Goal: Navigation & Orientation: Find specific page/section

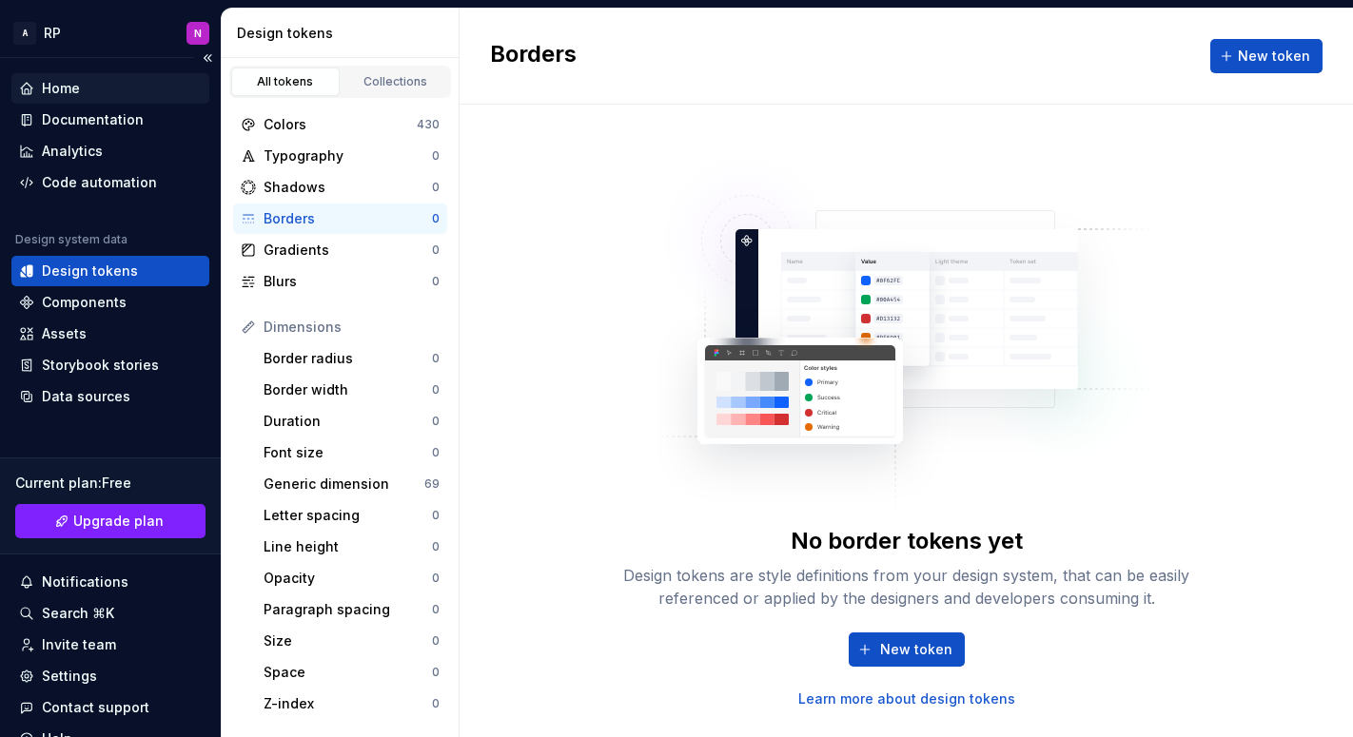
click at [83, 92] on div "Home" at bounding box center [110, 88] width 183 height 19
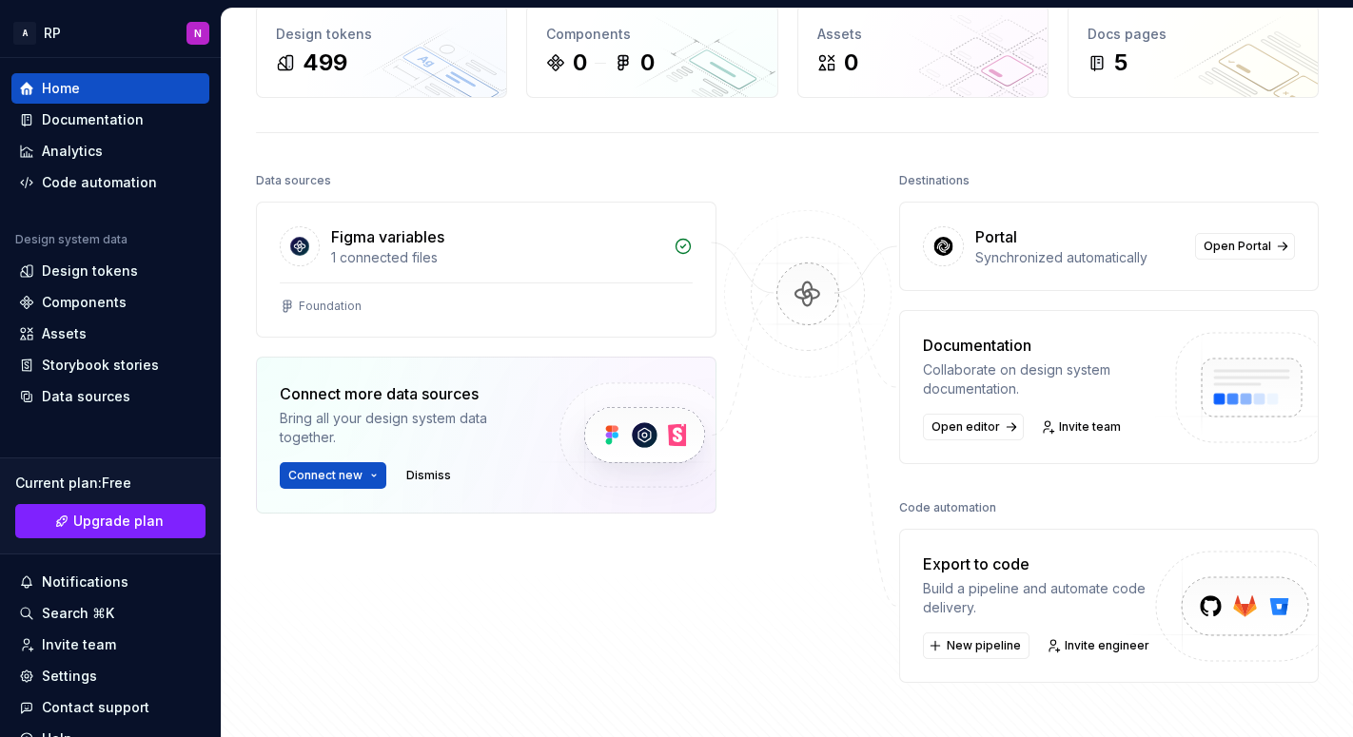
scroll to position [337, 0]
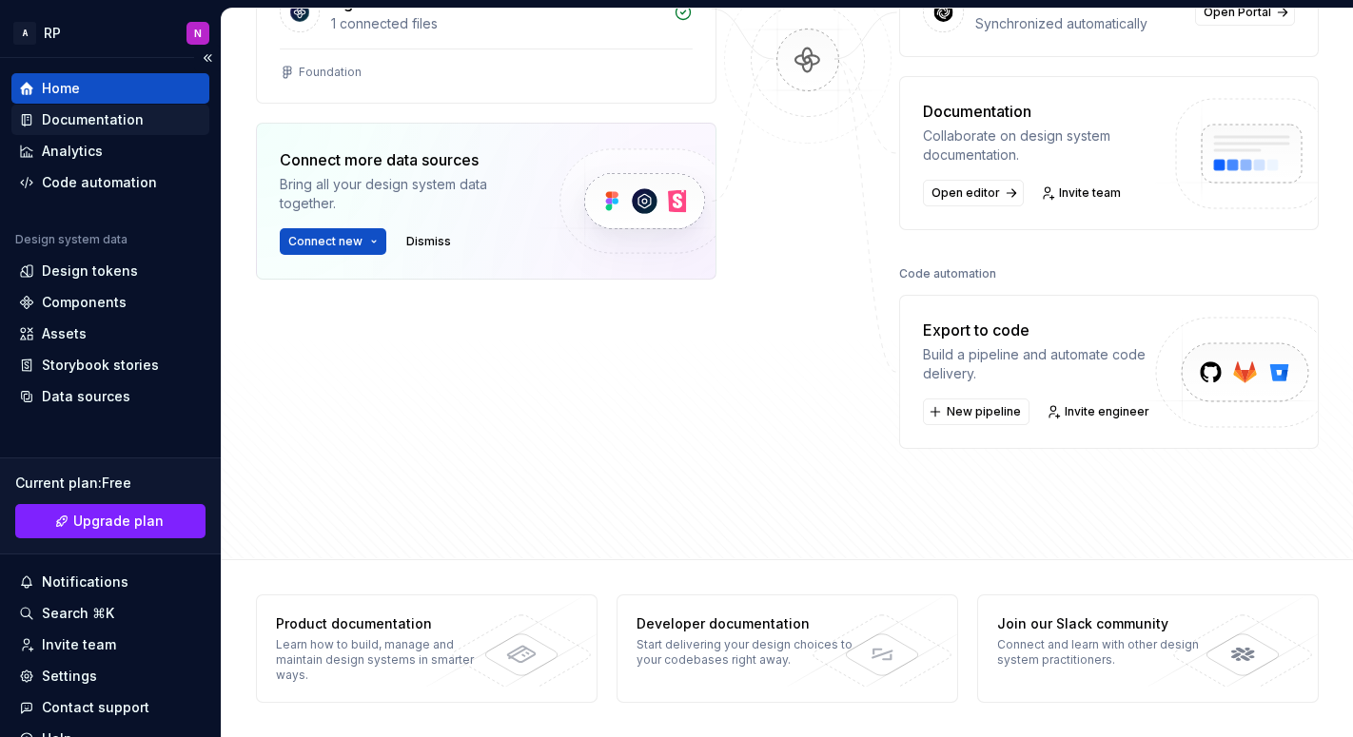
click at [85, 114] on div "Documentation" at bounding box center [93, 119] width 102 height 19
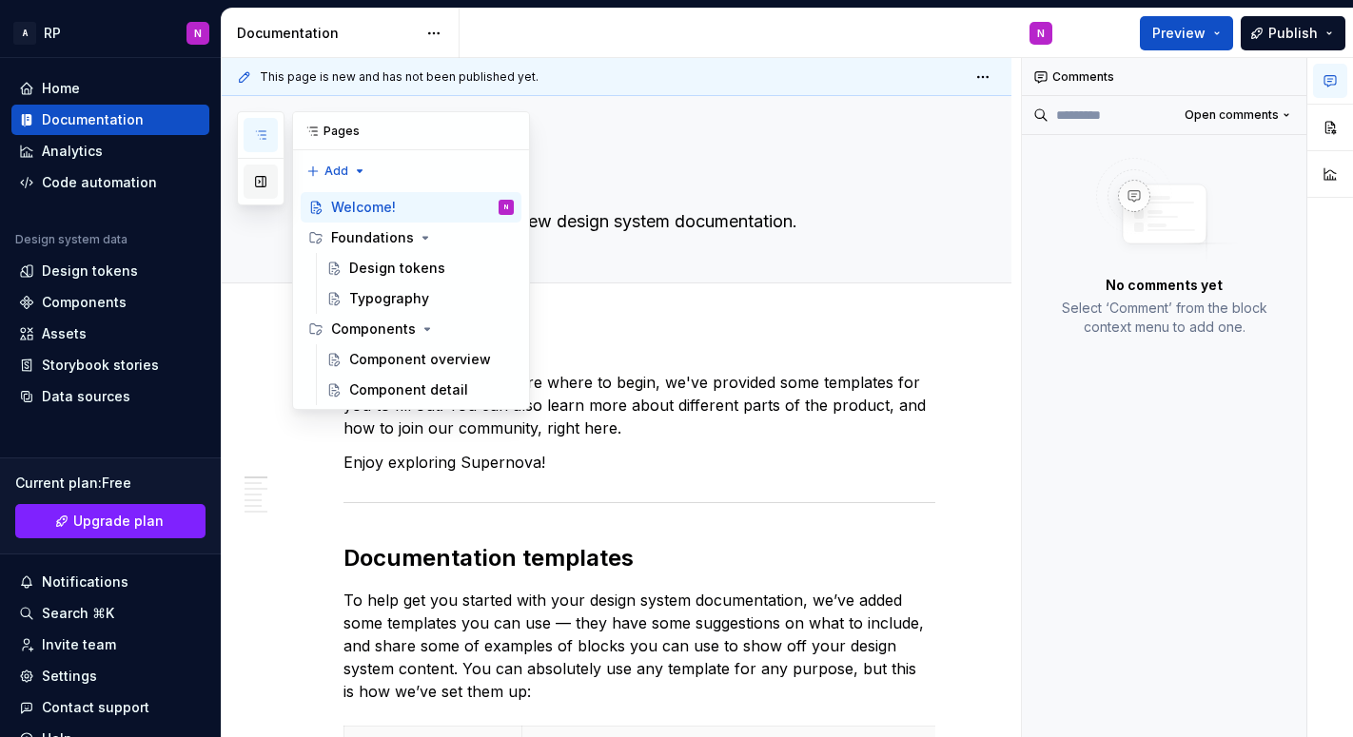
click at [255, 182] on button "button" at bounding box center [260, 182] width 34 height 34
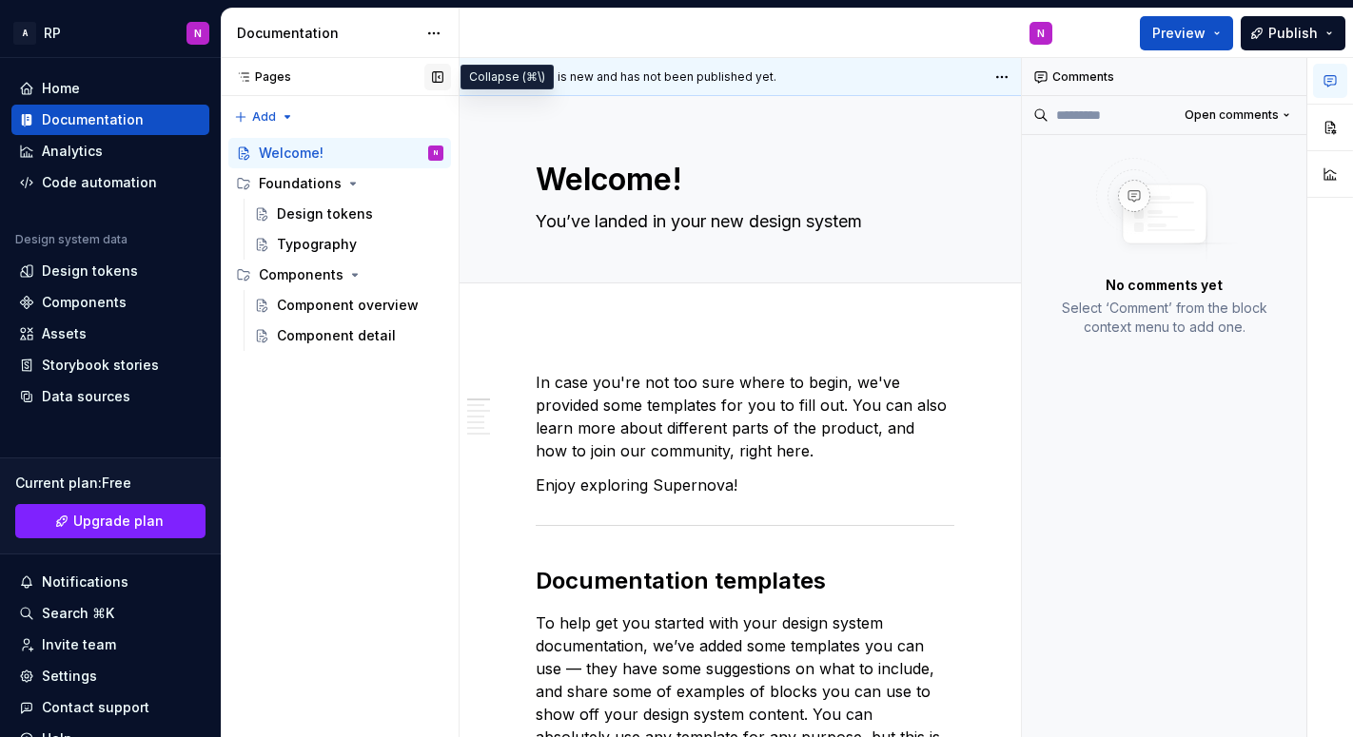
click at [438, 68] on button "button" at bounding box center [437, 77] width 27 height 27
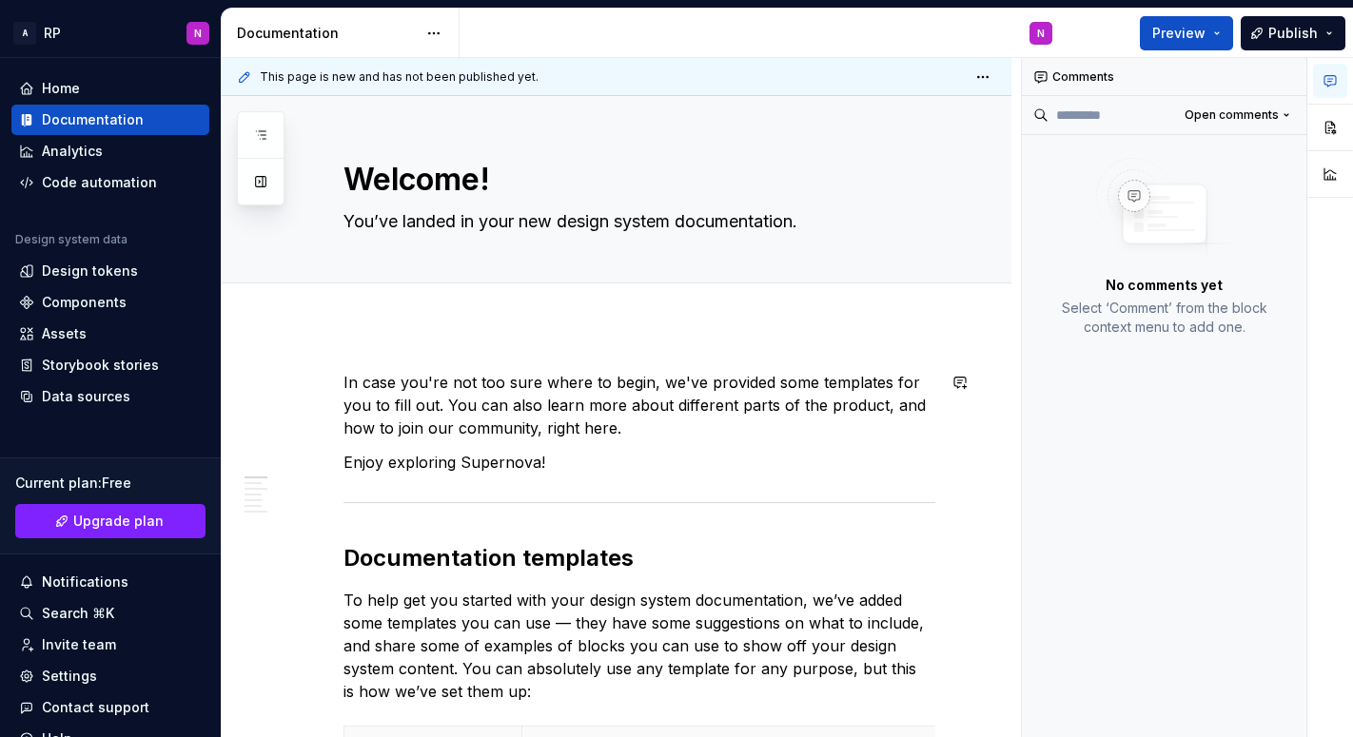
type textarea "*"
click at [399, 307] on span "Add tab" at bounding box center [389, 304] width 45 height 15
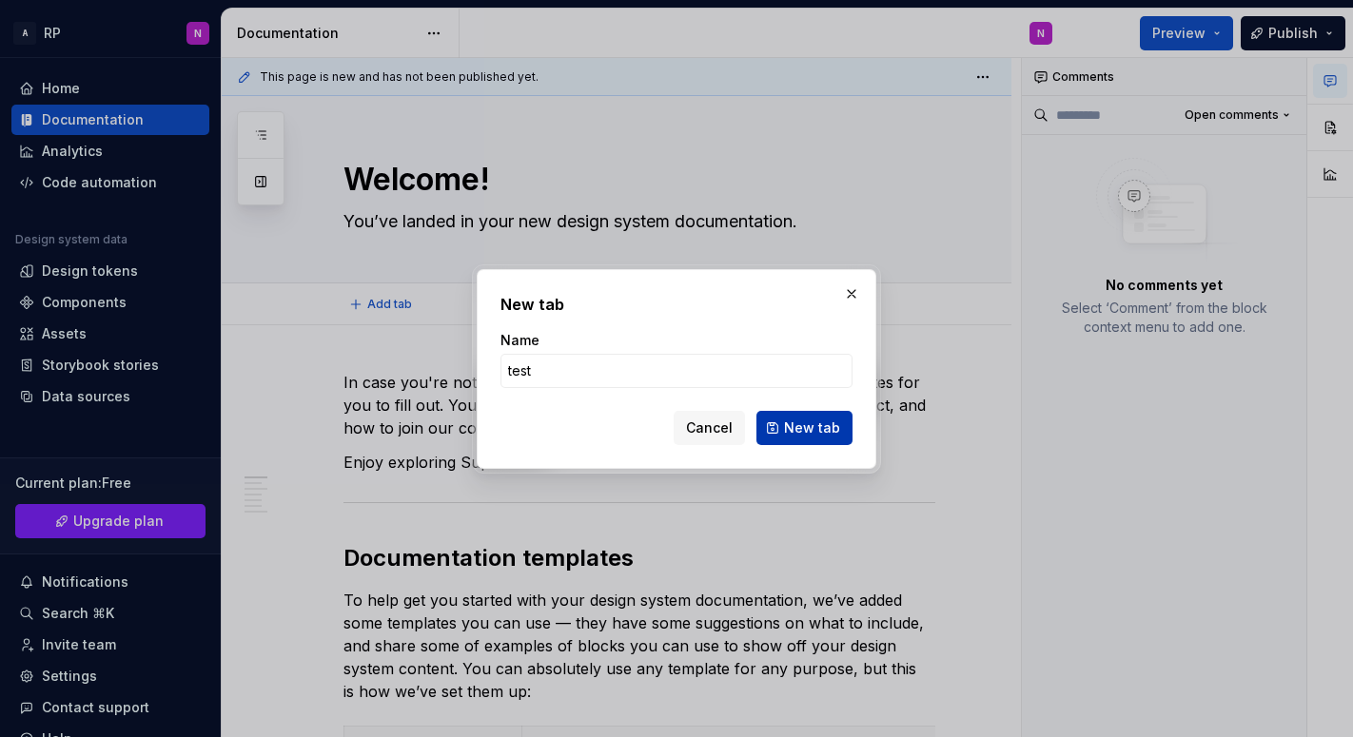
type input "test"
click at [800, 419] on span "New tab" at bounding box center [812, 428] width 56 height 19
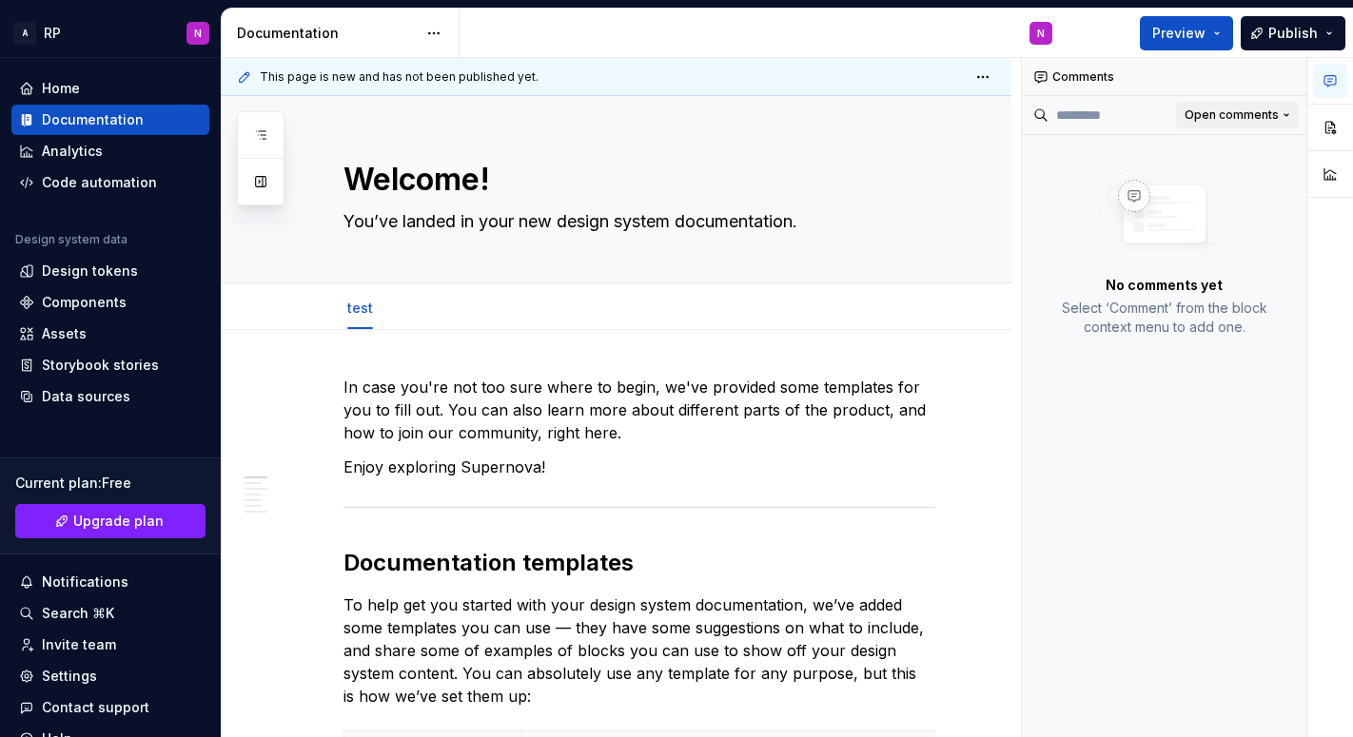
click at [1255, 120] on span "Open comments" at bounding box center [1231, 114] width 94 height 15
click at [1184, 412] on div "Comments Open comments No comments yet Select ‘Comment’ from the block context …" at bounding box center [1187, 398] width 331 height 680
click at [1066, 70] on div "Comments" at bounding box center [1164, 77] width 284 height 38
click at [1280, 76] on button "button" at bounding box center [1287, 77] width 27 height 27
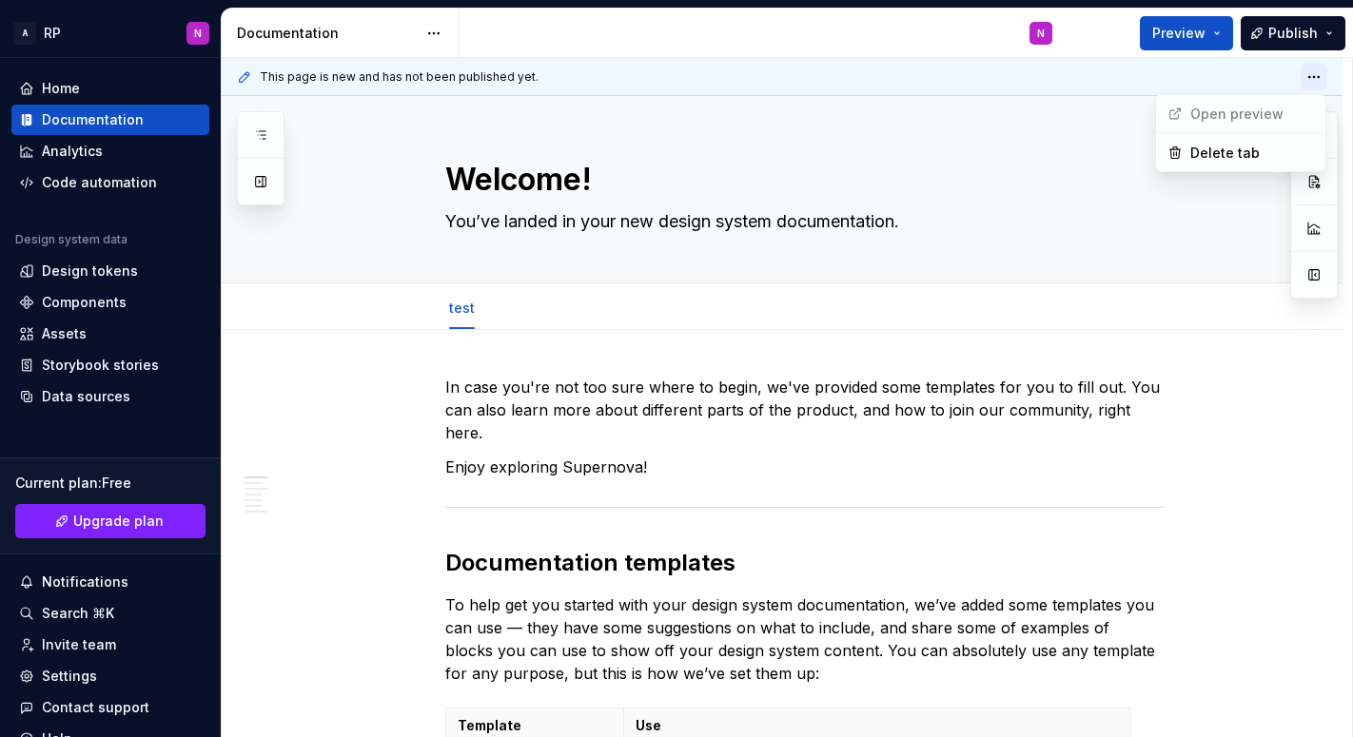
click at [1307, 79] on html "A RP N Home Documentation Analytics Code automation Design system data Design t…" at bounding box center [676, 368] width 1353 height 737
click at [1265, 74] on html "A RP N Home Documentation Analytics Code automation Design system data Design t…" at bounding box center [676, 368] width 1353 height 737
click at [1314, 80] on html "A RP N Home Documentation Analytics Code automation Design system data Design t…" at bounding box center [676, 368] width 1353 height 737
click at [1323, 223] on div at bounding box center [1314, 204] width 48 height 187
click at [1323, 224] on button "button" at bounding box center [1313, 228] width 34 height 34
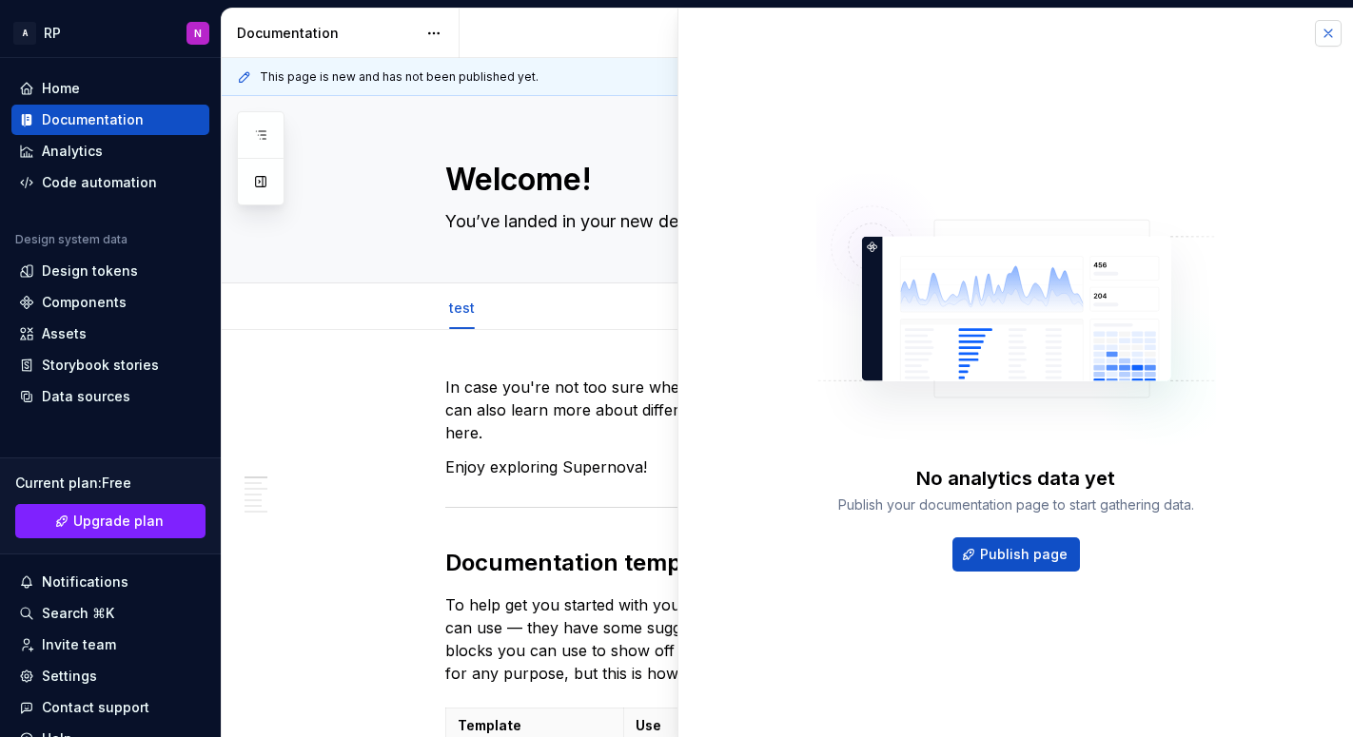
click at [1330, 29] on button "button" at bounding box center [1328, 33] width 27 height 27
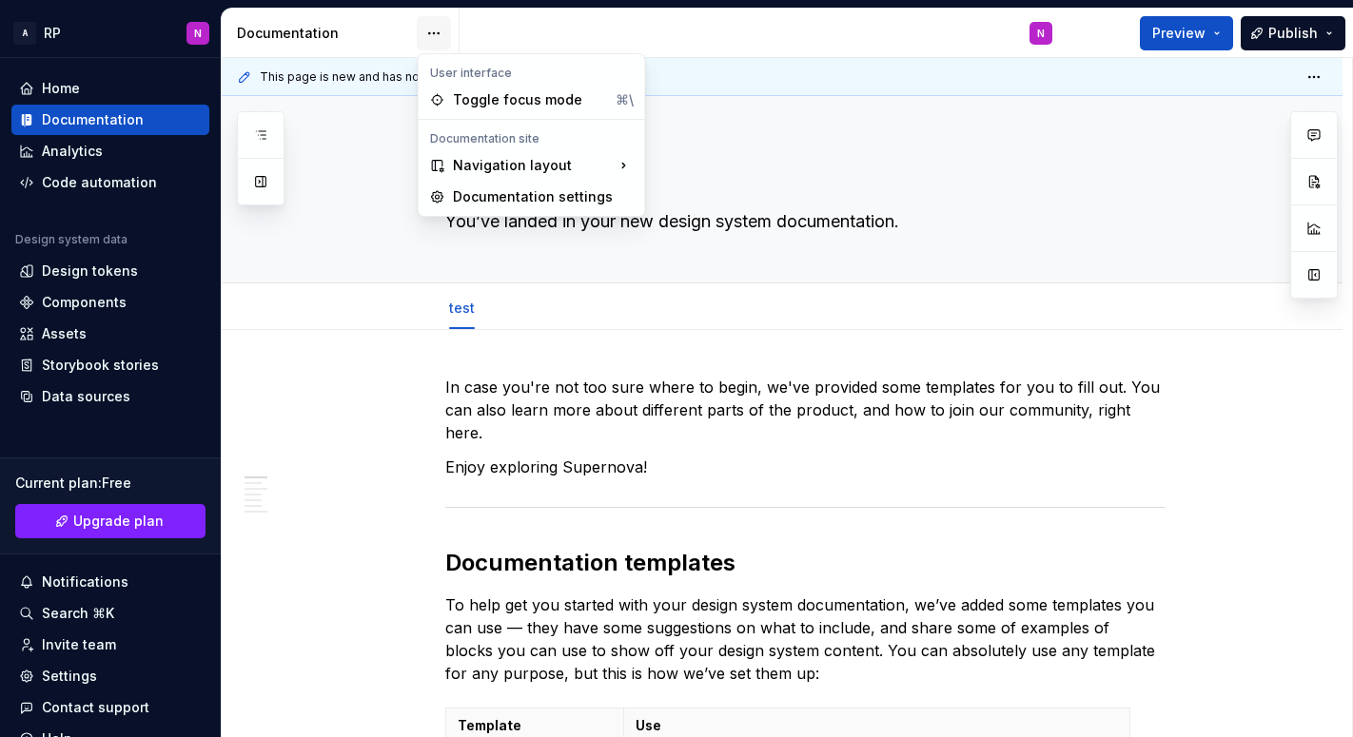
click at [432, 31] on html "A RP N Home Documentation Analytics Code automation Design system data Design t…" at bounding box center [676, 368] width 1353 height 737
click at [322, 22] on html "A RP N Home Documentation Analytics Code automation Design system data Design t…" at bounding box center [676, 368] width 1353 height 737
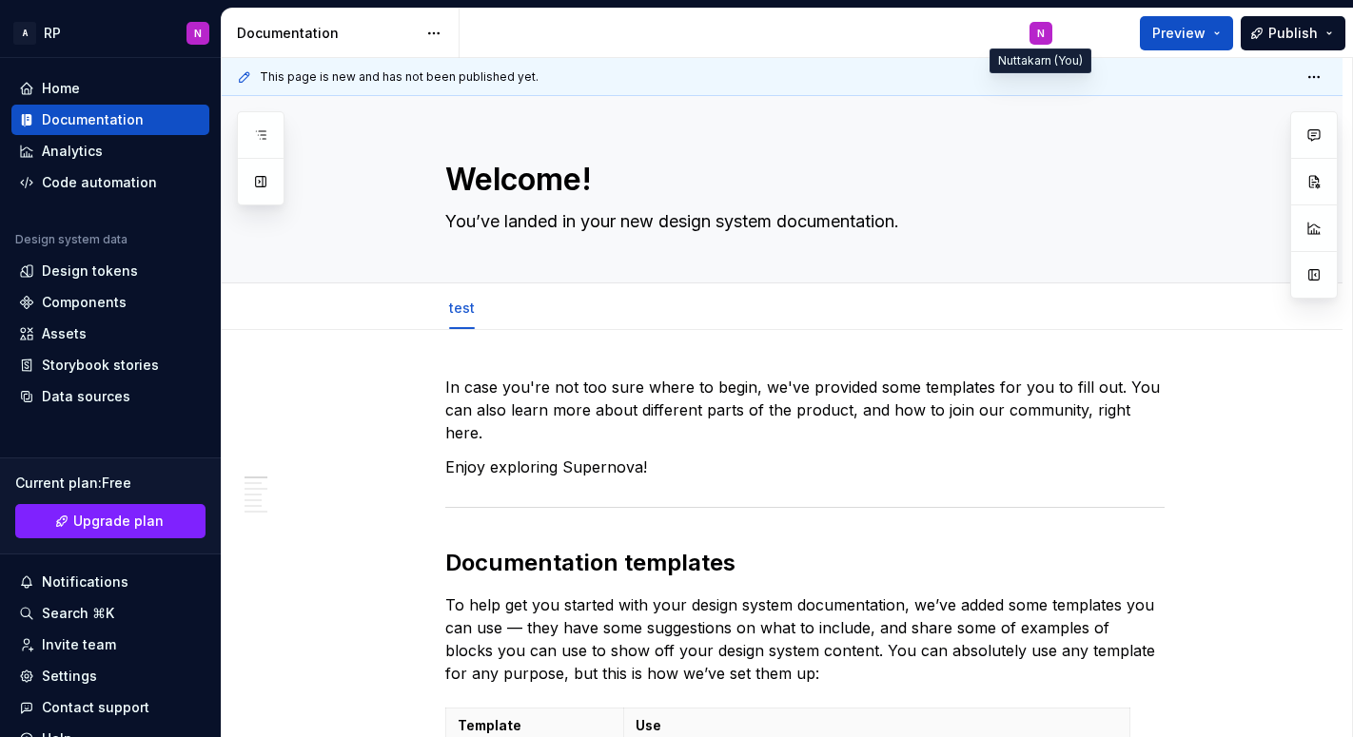
click at [1038, 35] on div "N" at bounding box center [1041, 33] width 8 height 15
click at [1200, 31] on span "Preview" at bounding box center [1178, 33] width 53 height 19
click at [1320, 86] on html "A RP N Home Documentation Analytics Code automation Design system data Design t…" at bounding box center [676, 368] width 1353 height 737
click at [946, 262] on html "A RP N Home Documentation Analytics Code automation Design system data Design t…" at bounding box center [676, 368] width 1353 height 737
click at [550, 305] on span "Add tab" at bounding box center [539, 308] width 45 height 15
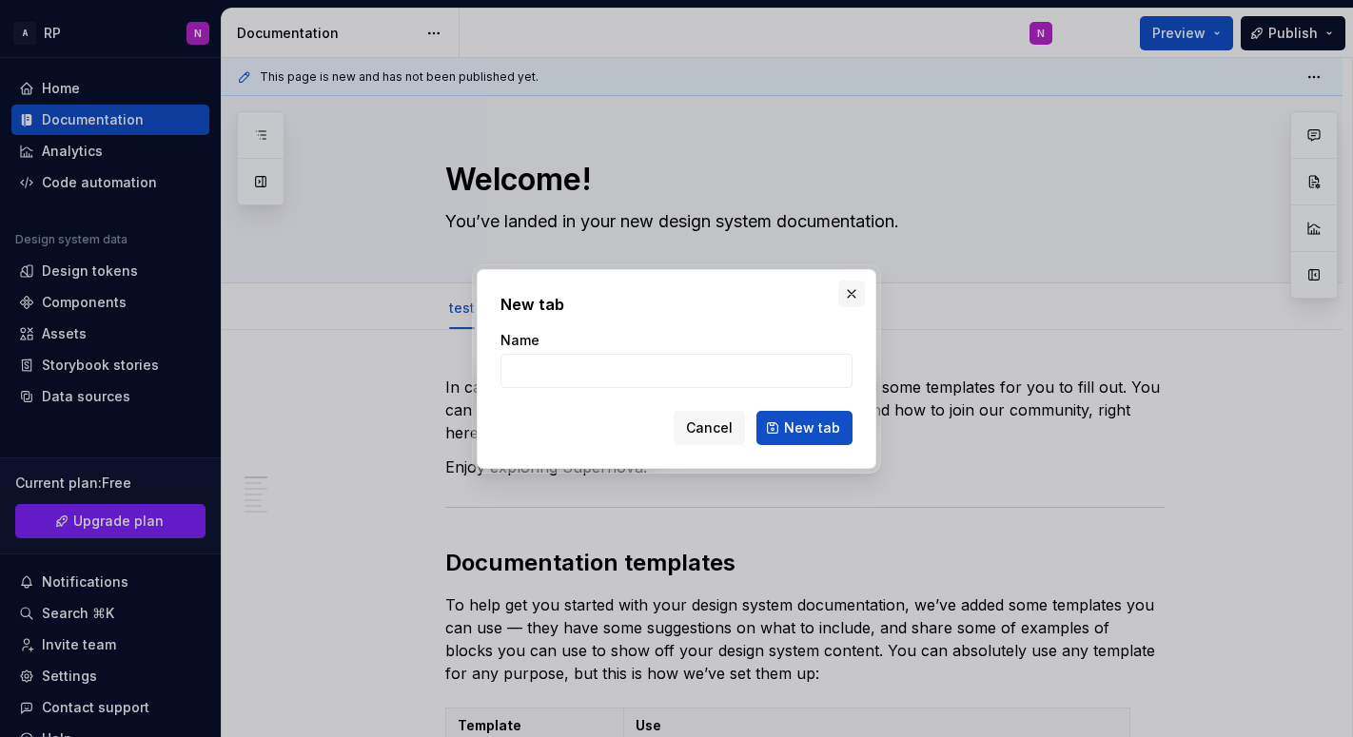
click at [852, 298] on button "button" at bounding box center [851, 294] width 27 height 27
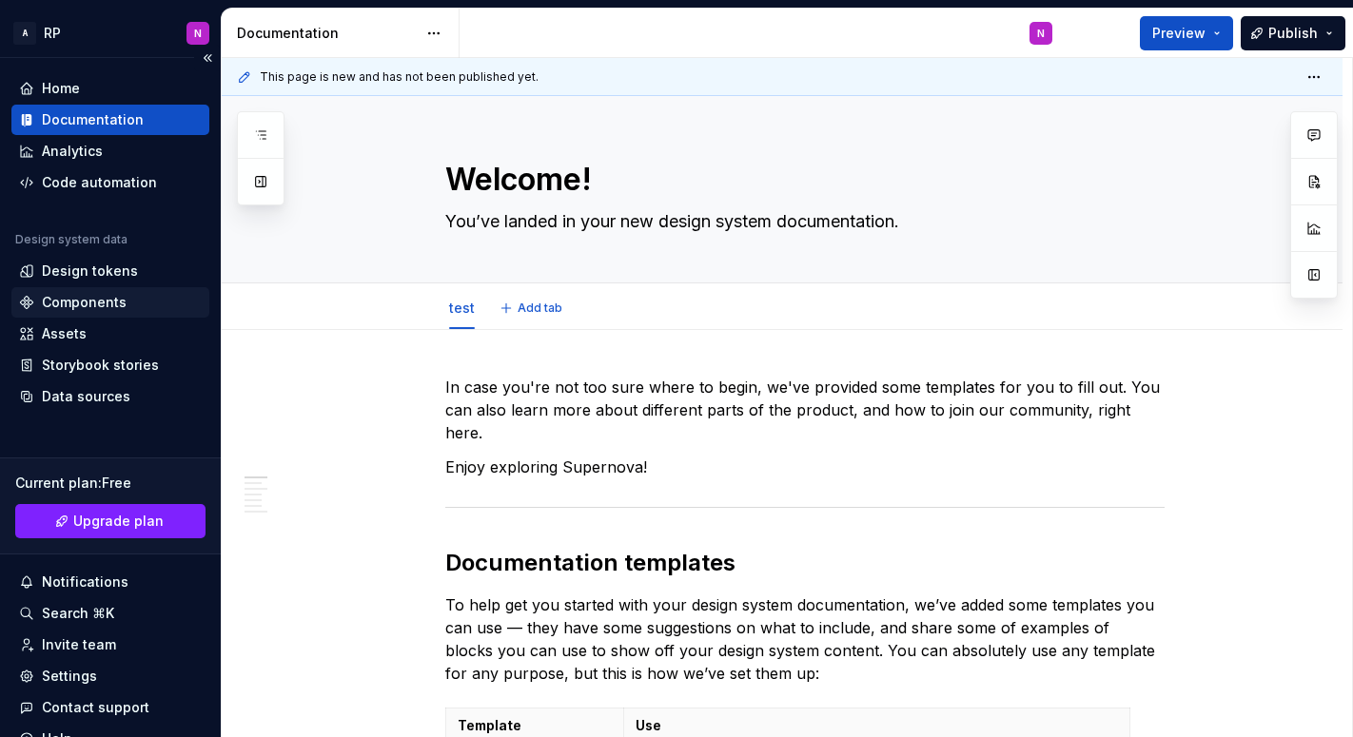
type textarea "*"
click at [74, 275] on div "Design tokens" at bounding box center [90, 271] width 96 height 19
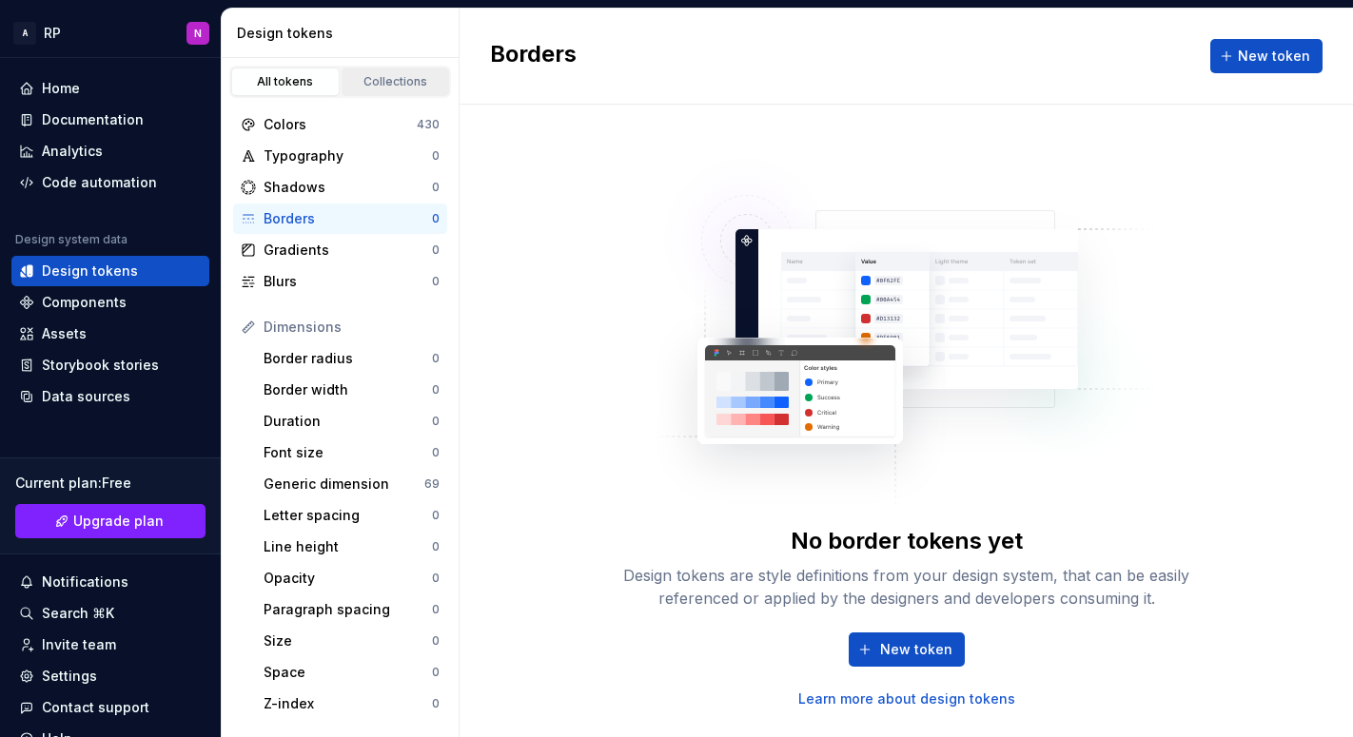
click at [384, 89] on link "Collections" at bounding box center [395, 82] width 108 height 29
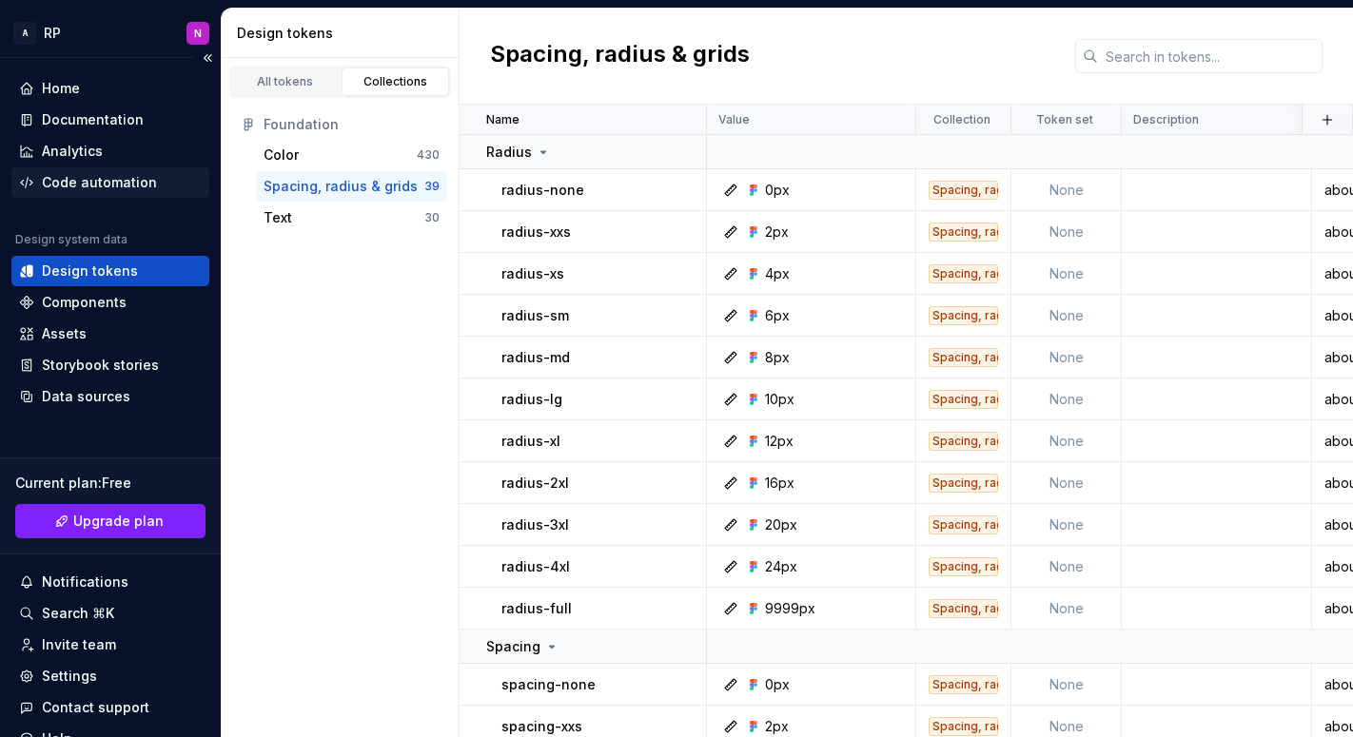
click at [68, 181] on div "Code automation" at bounding box center [99, 182] width 115 height 19
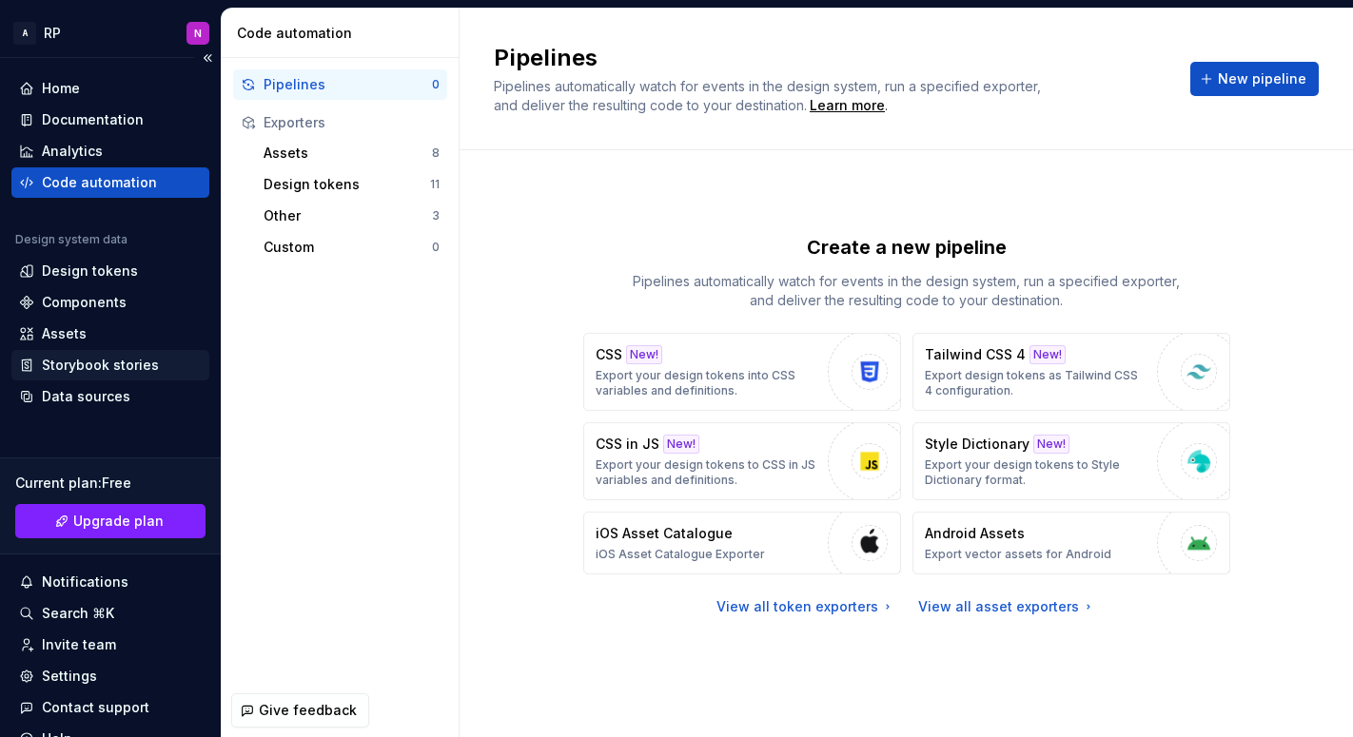
click at [92, 373] on div "Storybook stories" at bounding box center [100, 365] width 117 height 19
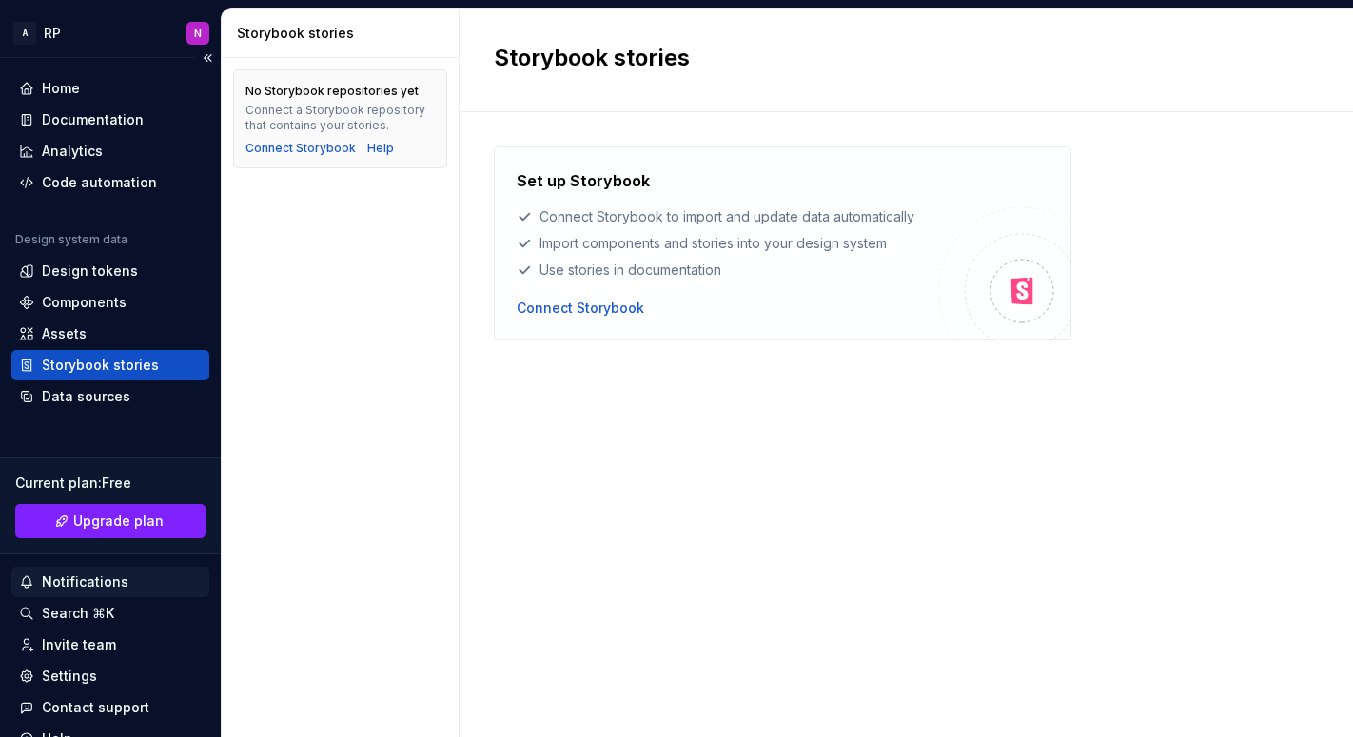
click at [74, 587] on div "Notifications" at bounding box center [85, 582] width 87 height 19
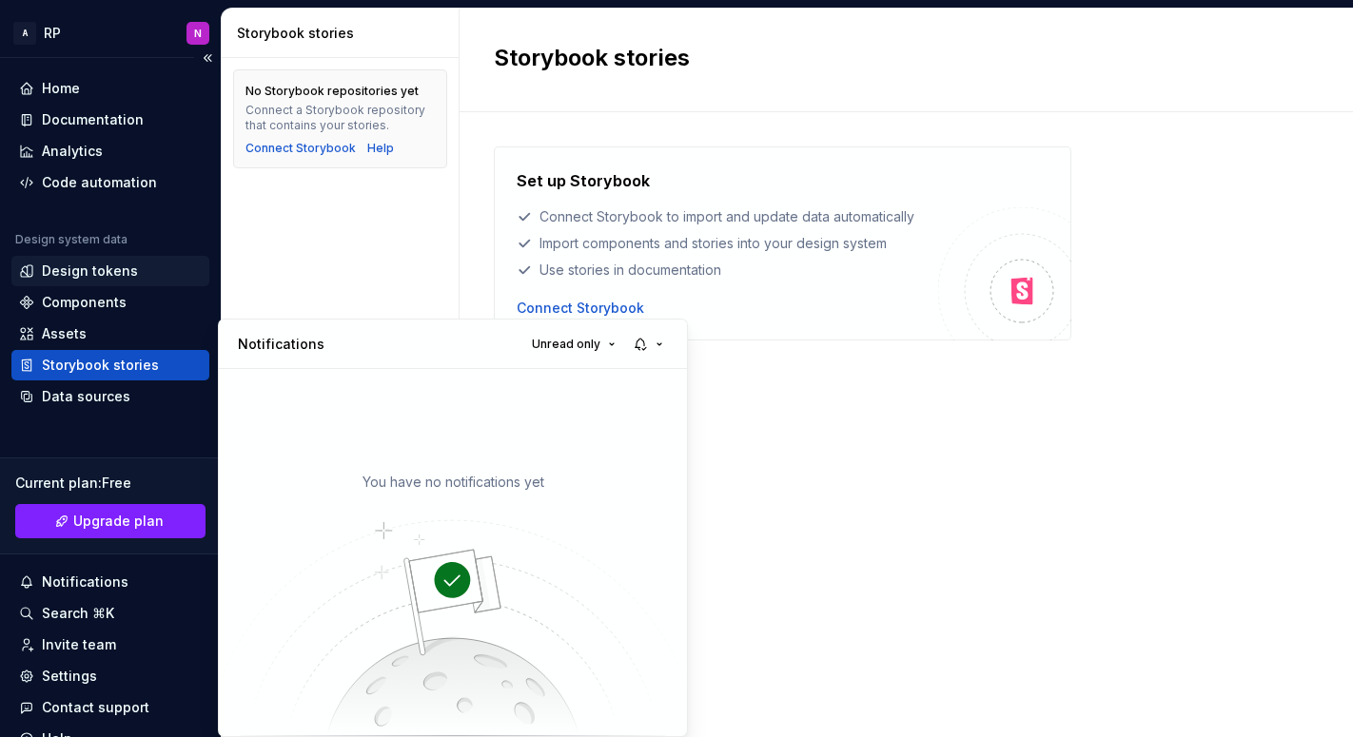
click at [122, 282] on html "A RP N Home Documentation Analytics Code automation Design system data Design t…" at bounding box center [676, 368] width 1353 height 737
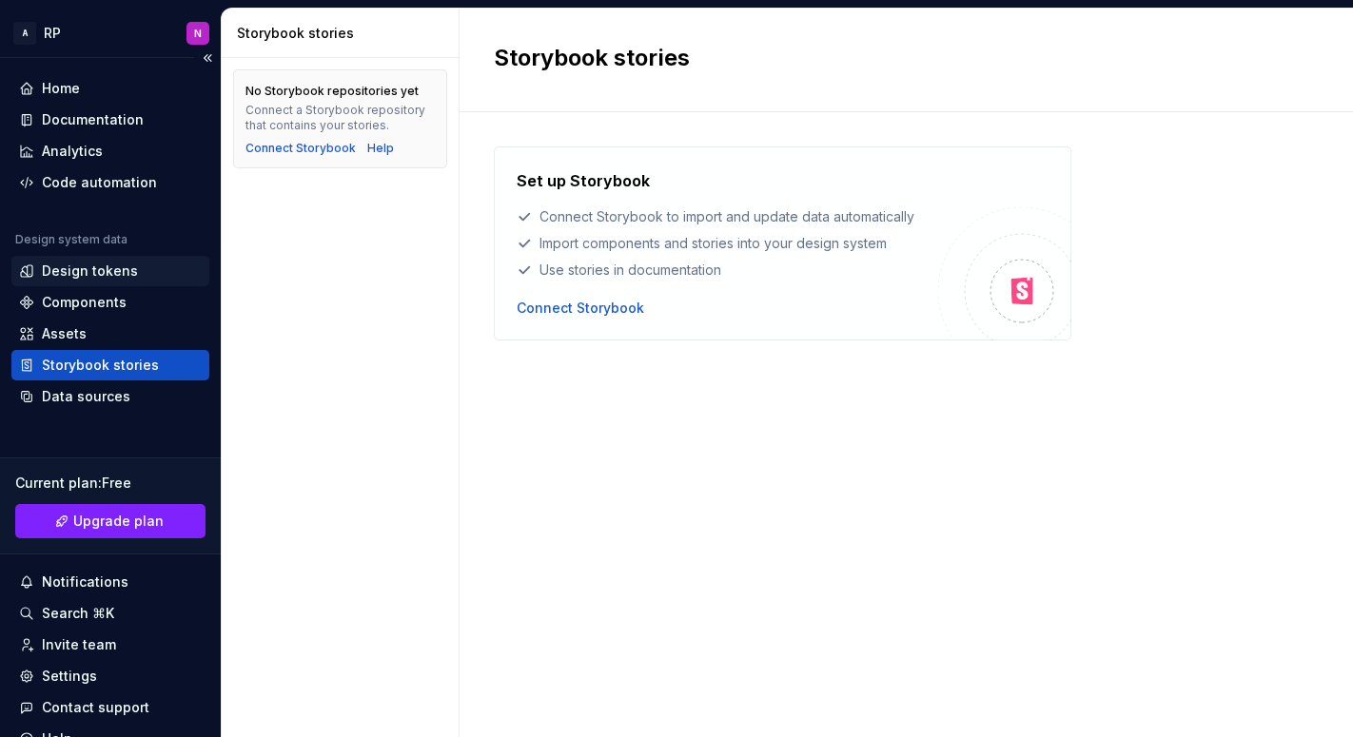
click at [128, 285] on div "Design tokens" at bounding box center [110, 271] width 198 height 30
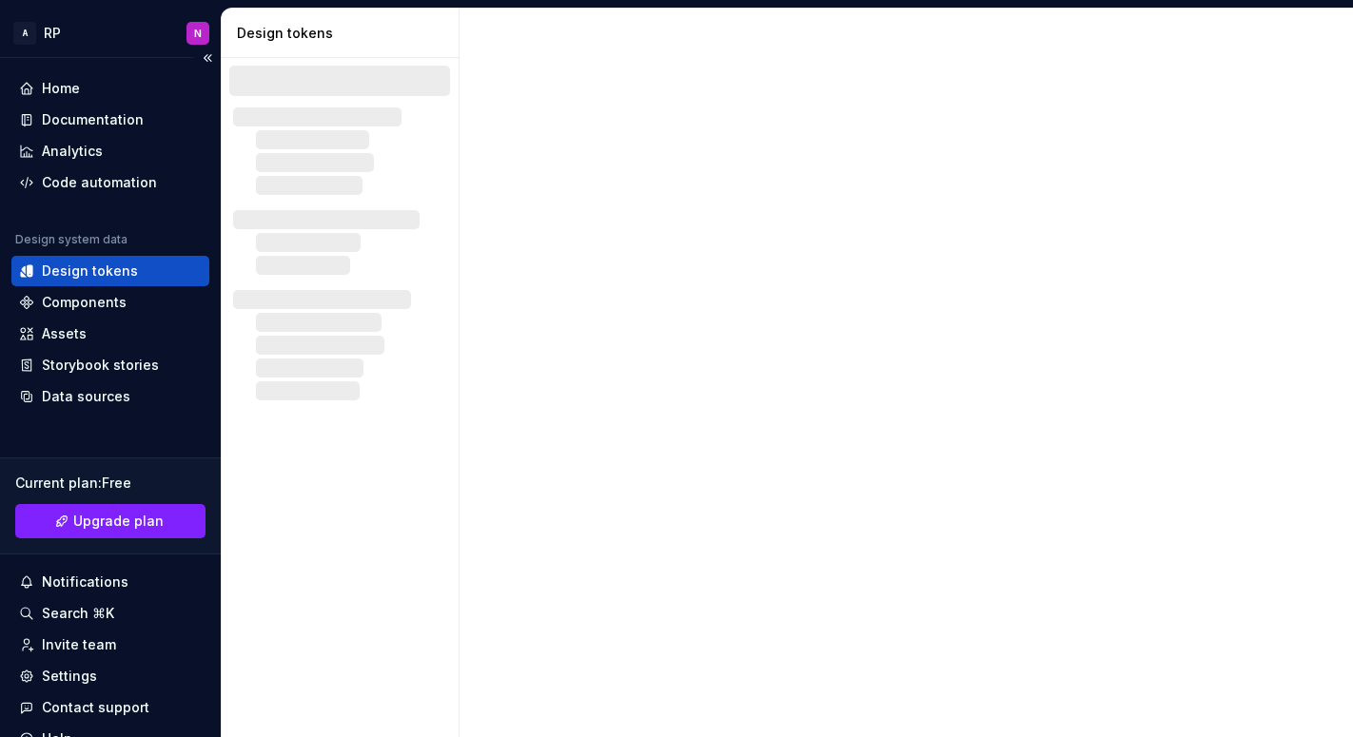
click at [126, 276] on div "Design tokens" at bounding box center [90, 271] width 96 height 19
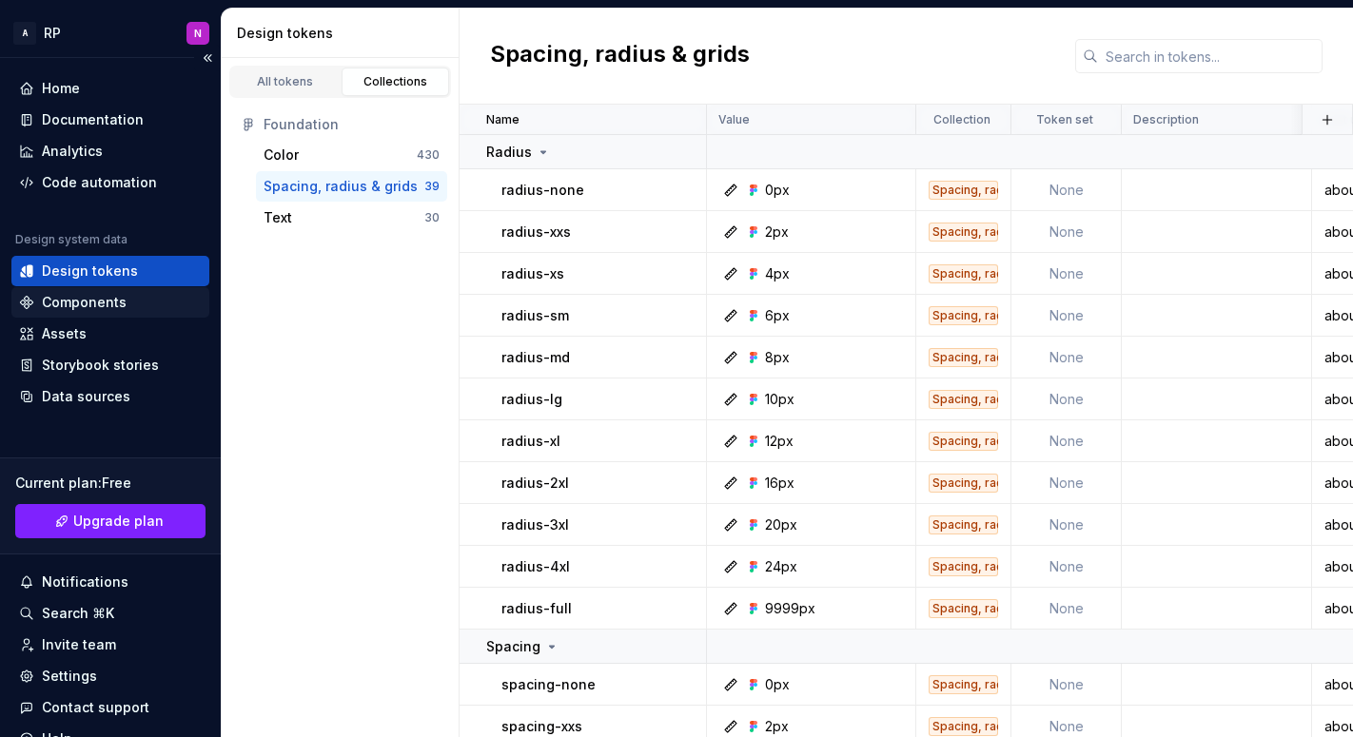
click at [80, 302] on div "Components" at bounding box center [84, 302] width 85 height 19
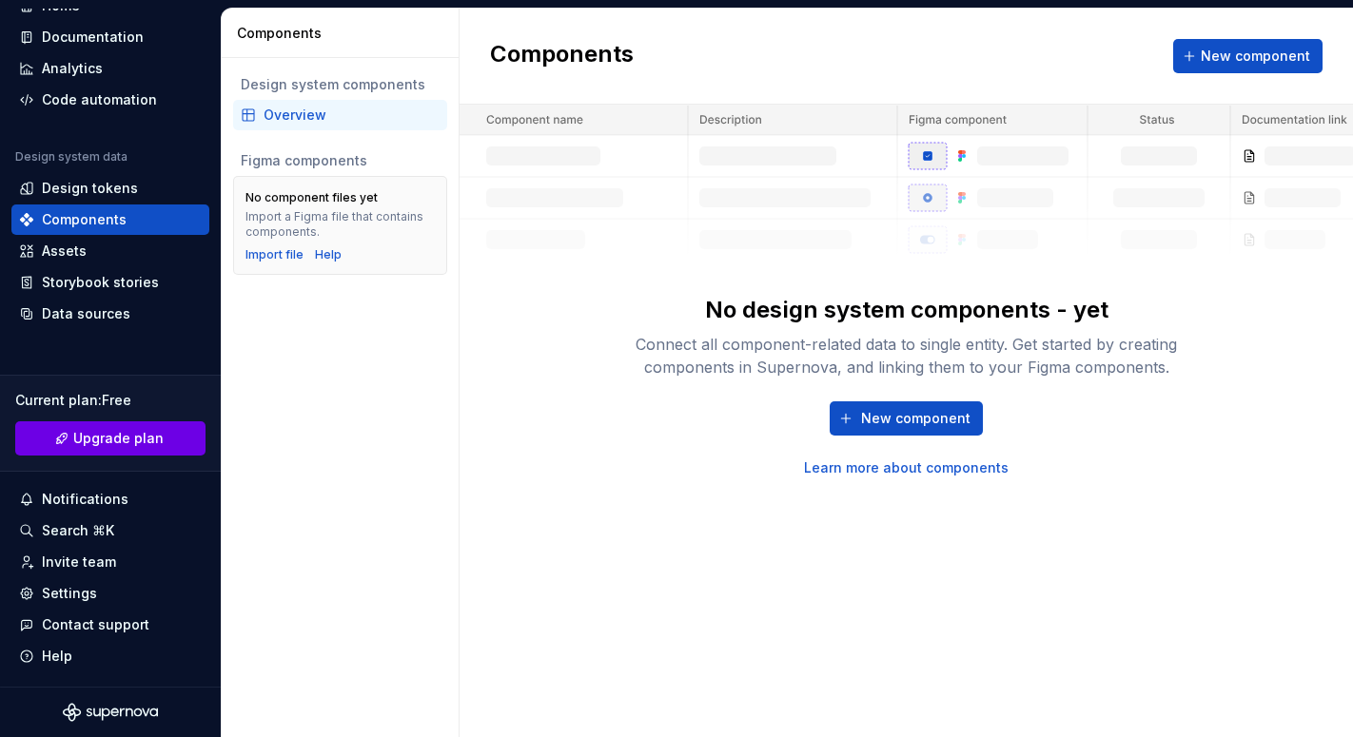
scroll to position [68, 0]
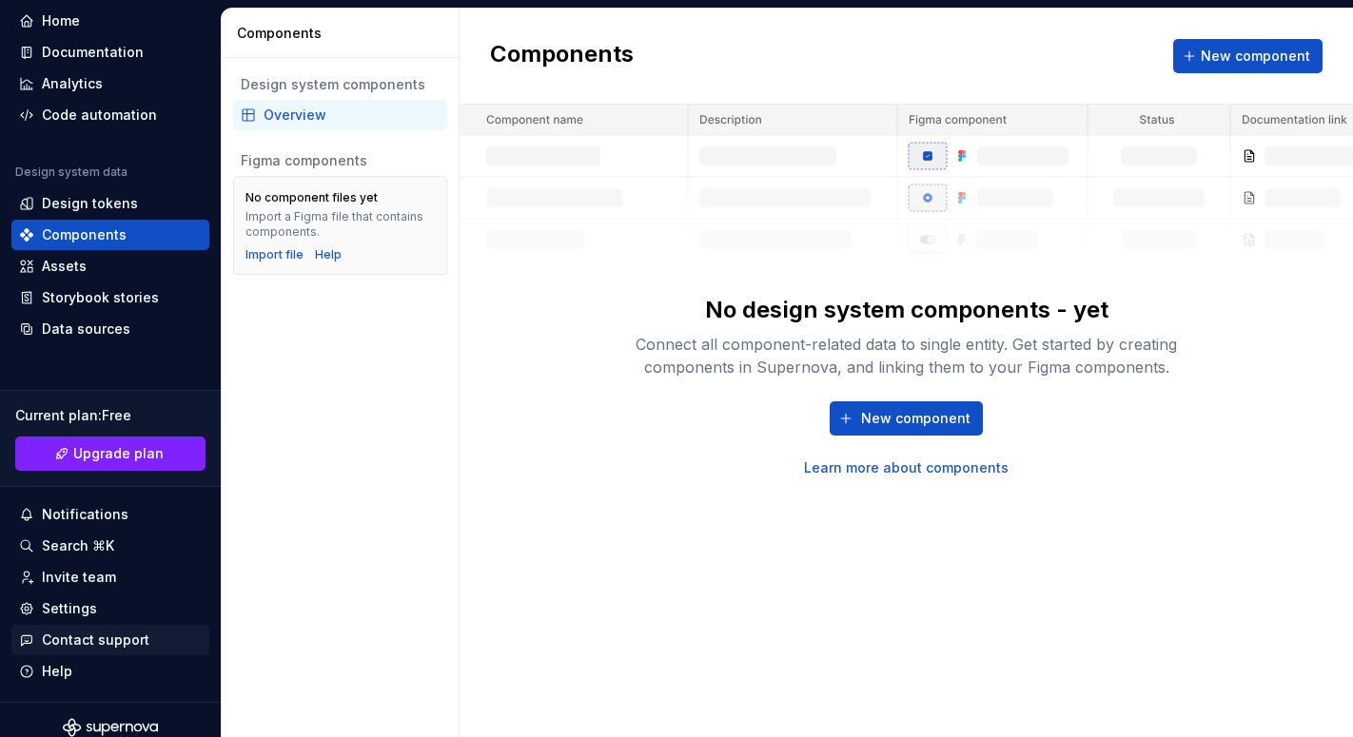
click at [81, 639] on div "Contact support" at bounding box center [95, 640] width 107 height 19
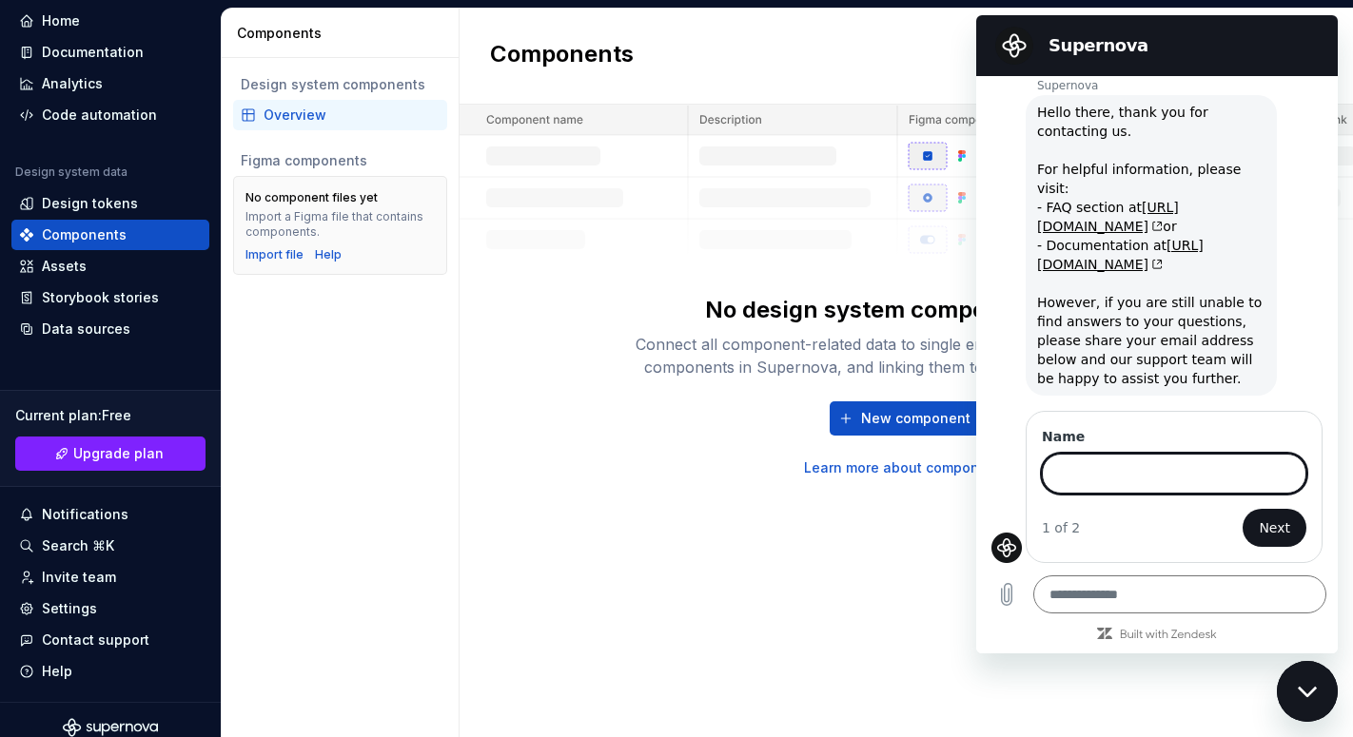
scroll to position [55, 0]
click at [1309, 690] on icon "Close messaging window" at bounding box center [1307, 692] width 20 height 12
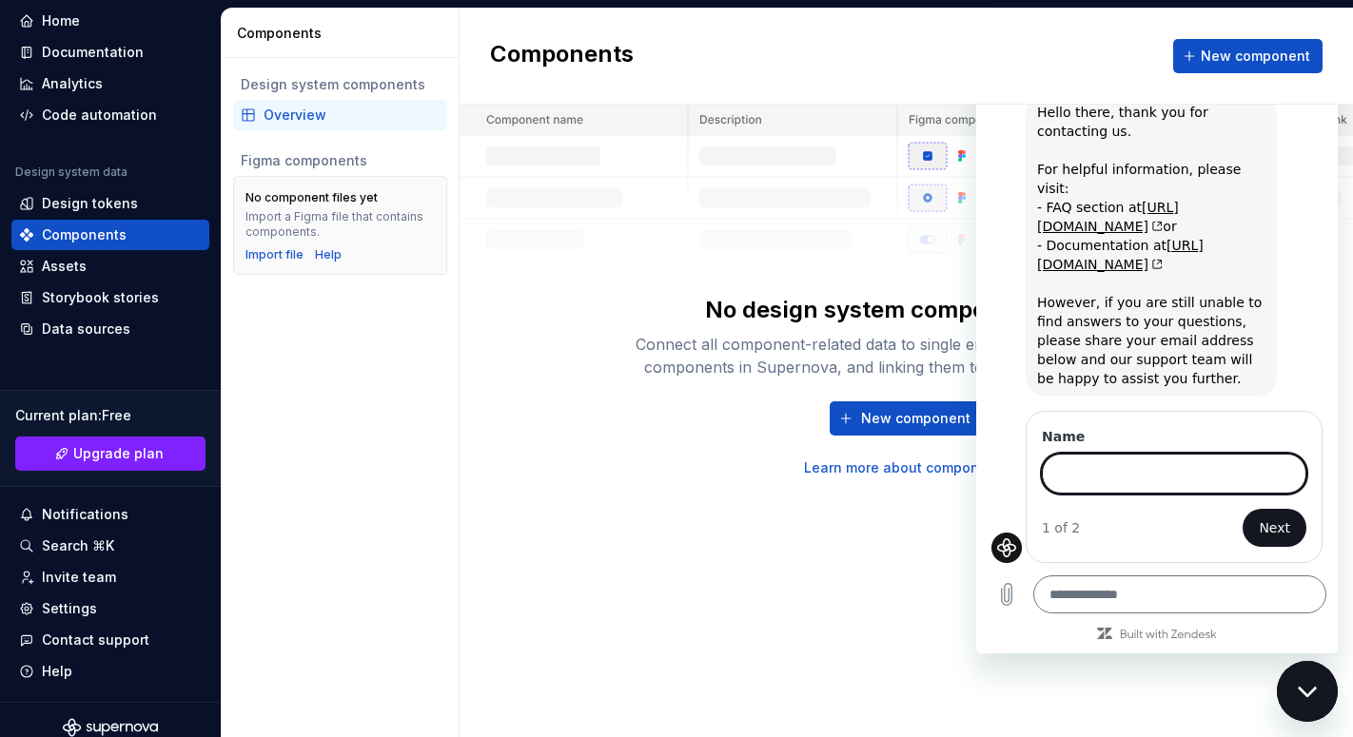
type textarea "*"
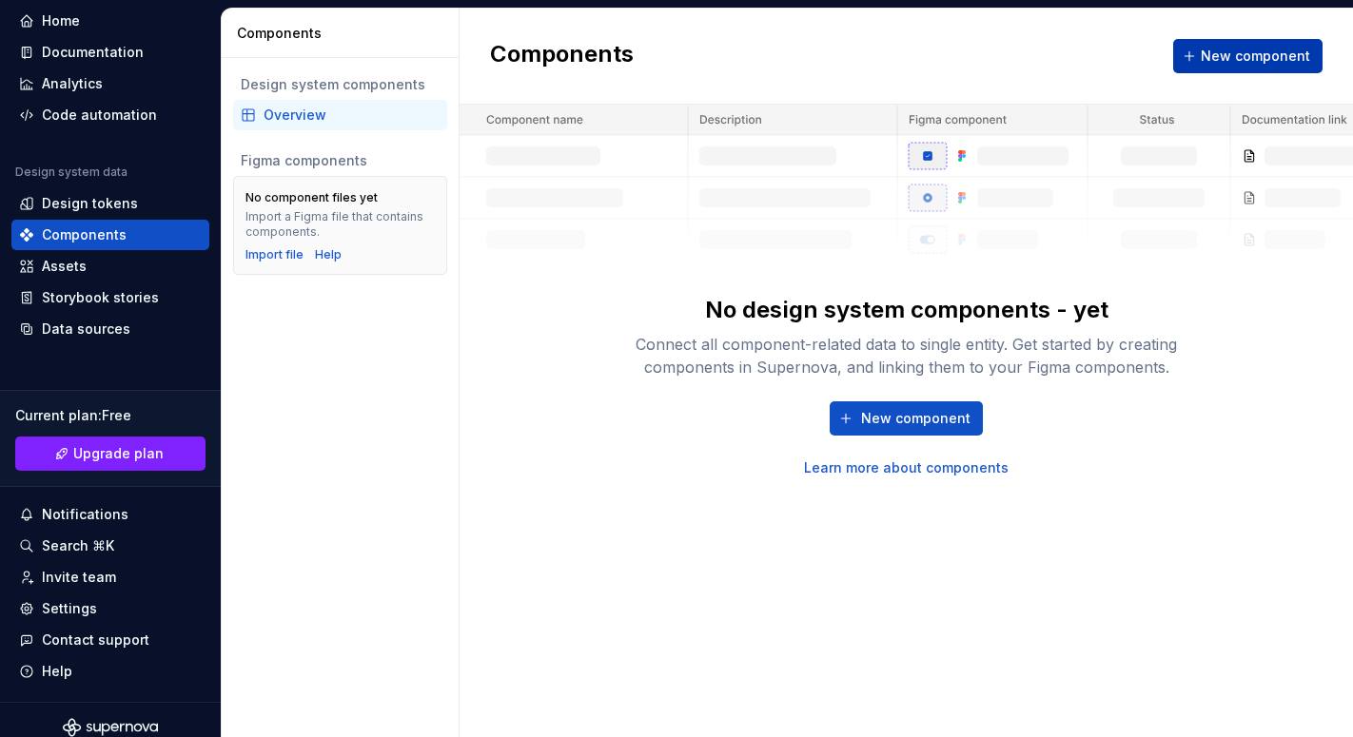
click at [1226, 62] on span "New component" at bounding box center [1254, 56] width 109 height 19
click at [1224, 61] on span "New component" at bounding box center [1254, 56] width 109 height 19
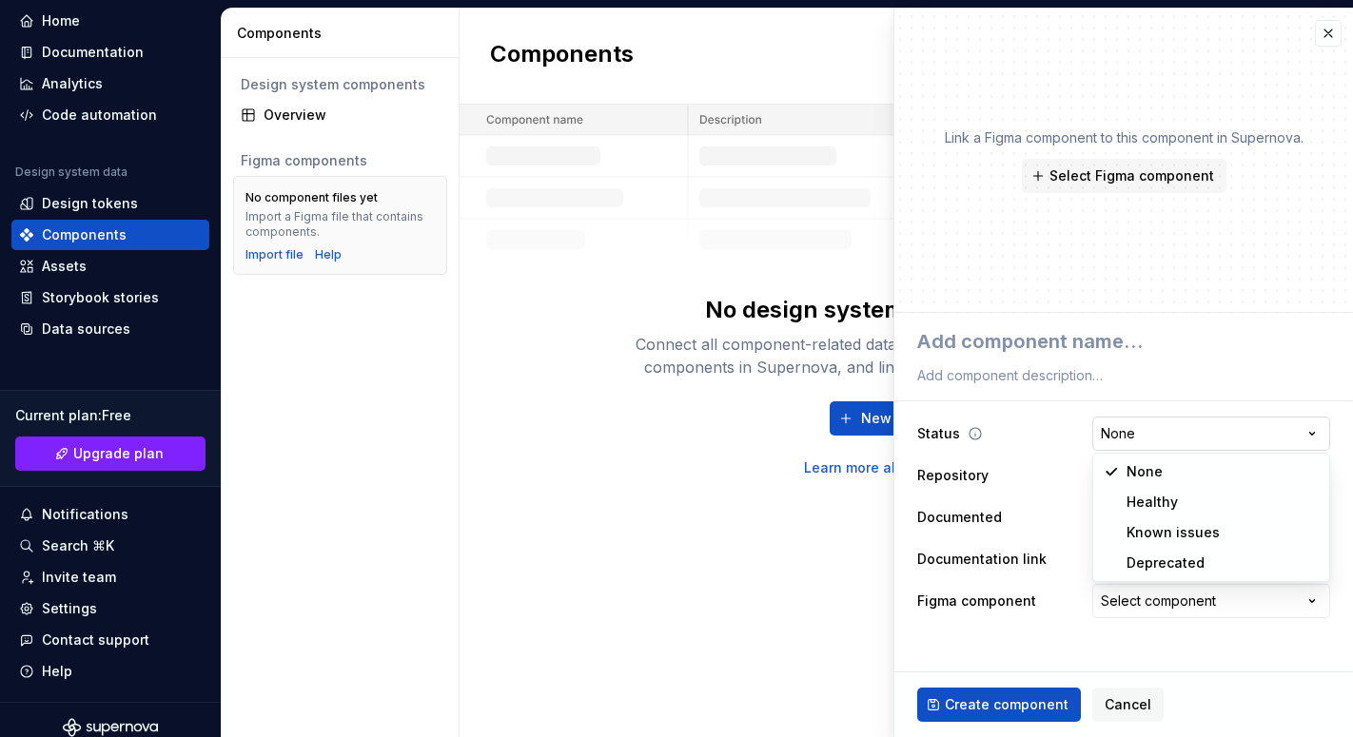
click at [1116, 435] on html "**********" at bounding box center [676, 368] width 1353 height 737
click at [1010, 433] on html "**********" at bounding box center [676, 368] width 1353 height 737
click at [1131, 564] on span "Select page" at bounding box center [1138, 559] width 77 height 19
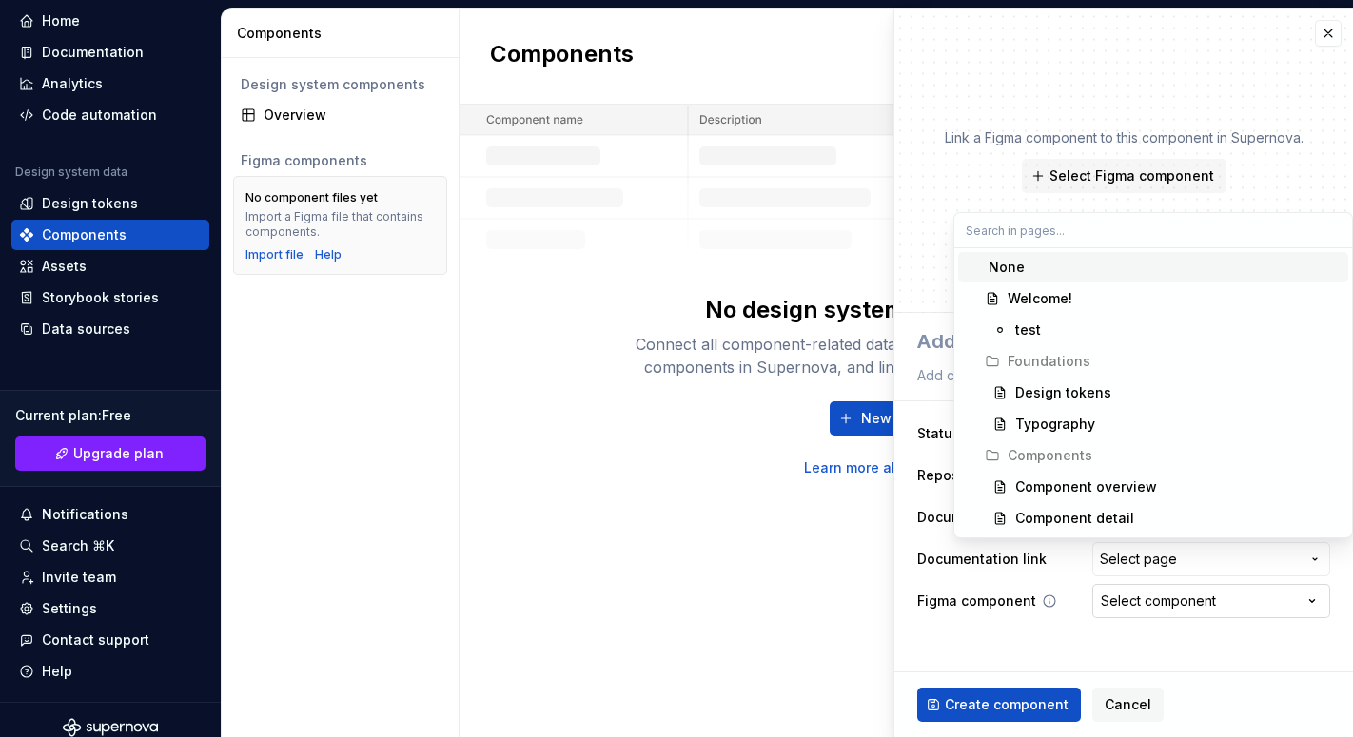
click at [1132, 615] on html "**********" at bounding box center [676, 368] width 1353 height 737
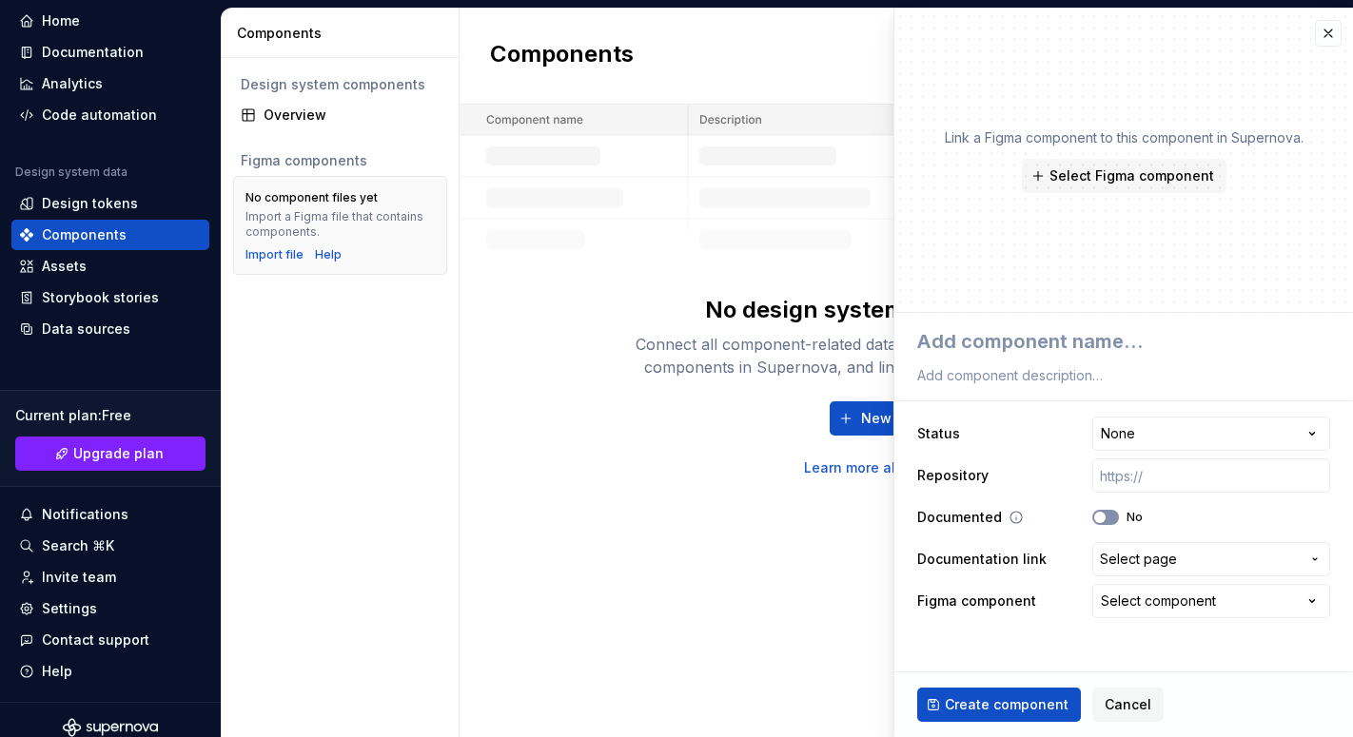
click at [1114, 517] on button "No" at bounding box center [1105, 517] width 27 height 15
click at [1114, 517] on span "button" at bounding box center [1110, 517] width 11 height 11
click at [1136, 442] on html "**********" at bounding box center [676, 368] width 1353 height 737
click at [1029, 516] on html "**********" at bounding box center [676, 368] width 1353 height 737
click at [1116, 479] on input "text" at bounding box center [1211, 475] width 238 height 34
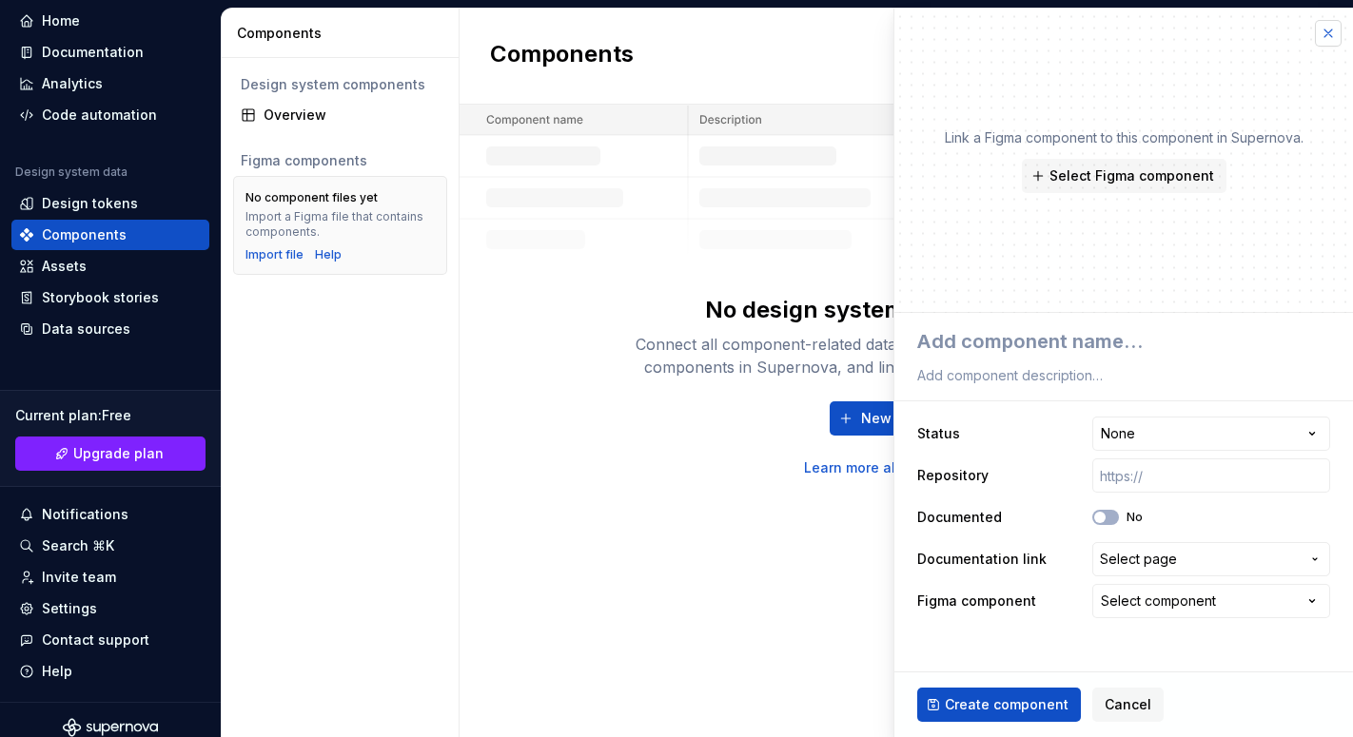
type textarea "*"
click at [1320, 43] on button "button" at bounding box center [1328, 33] width 27 height 27
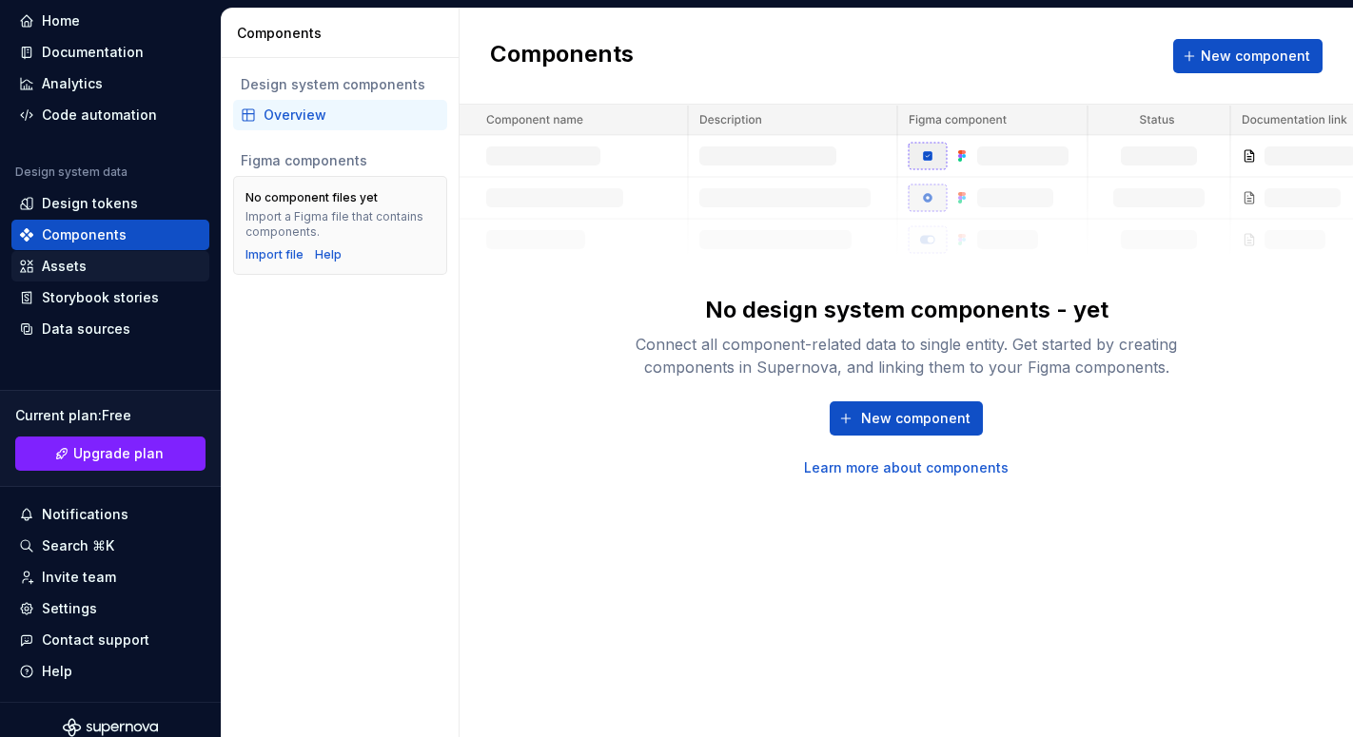
click at [106, 275] on div "Assets" at bounding box center [110, 266] width 183 height 19
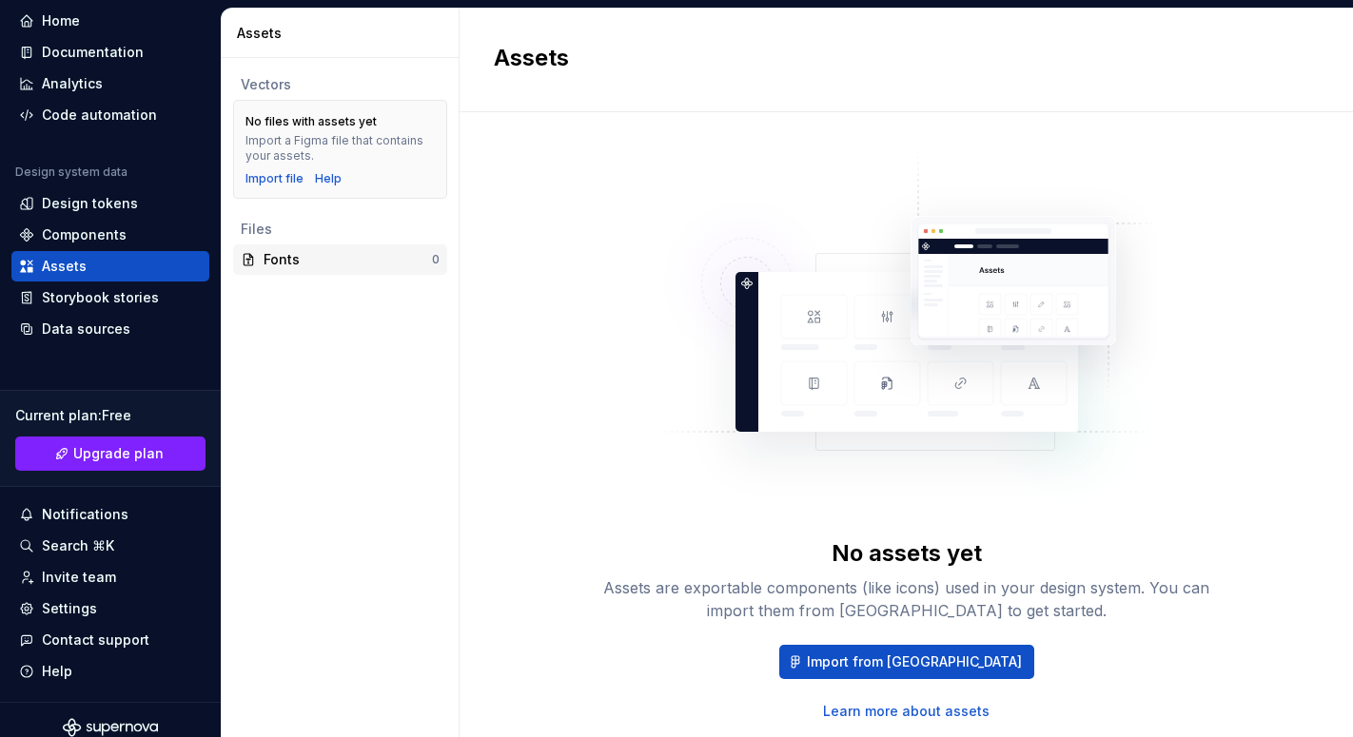
click at [286, 257] on div "Fonts" at bounding box center [347, 259] width 168 height 19
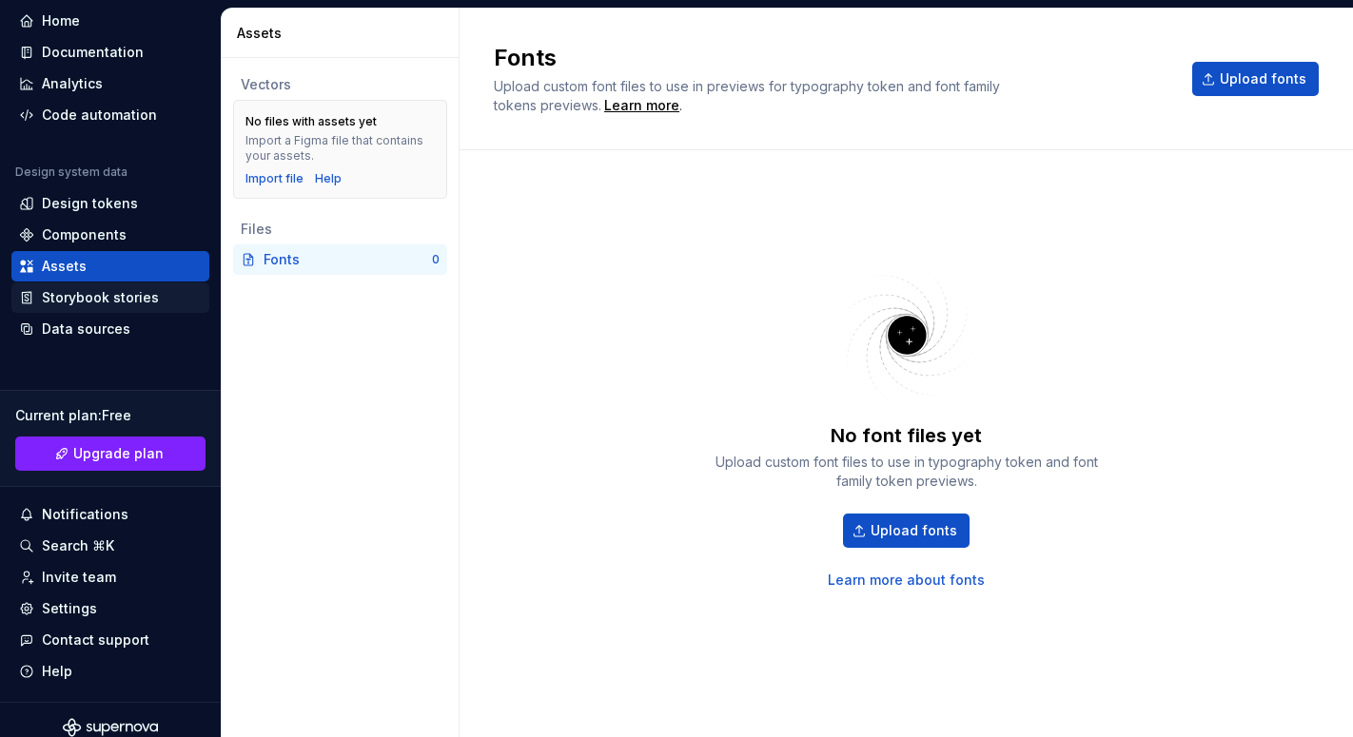
click at [85, 303] on div "Storybook stories" at bounding box center [100, 297] width 117 height 19
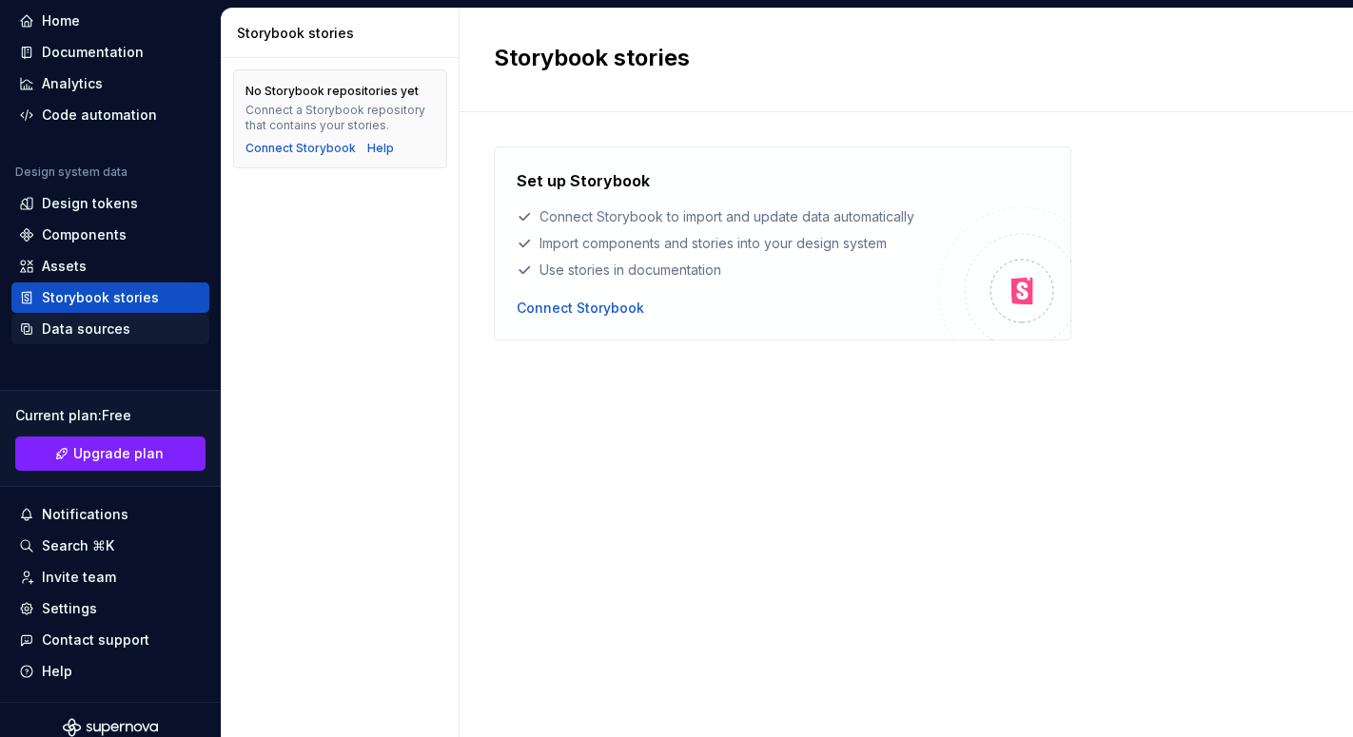
click at [85, 335] on div "Data sources" at bounding box center [86, 329] width 88 height 19
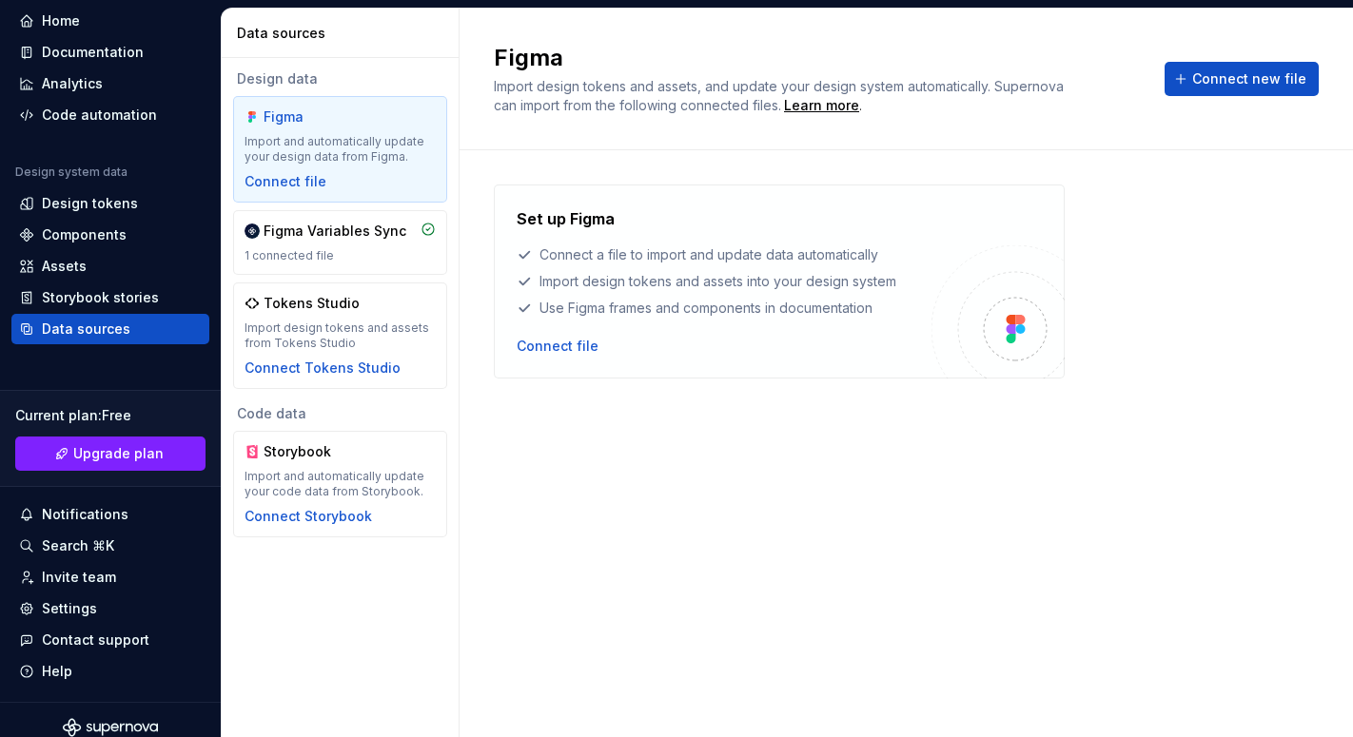
scroll to position [83, 0]
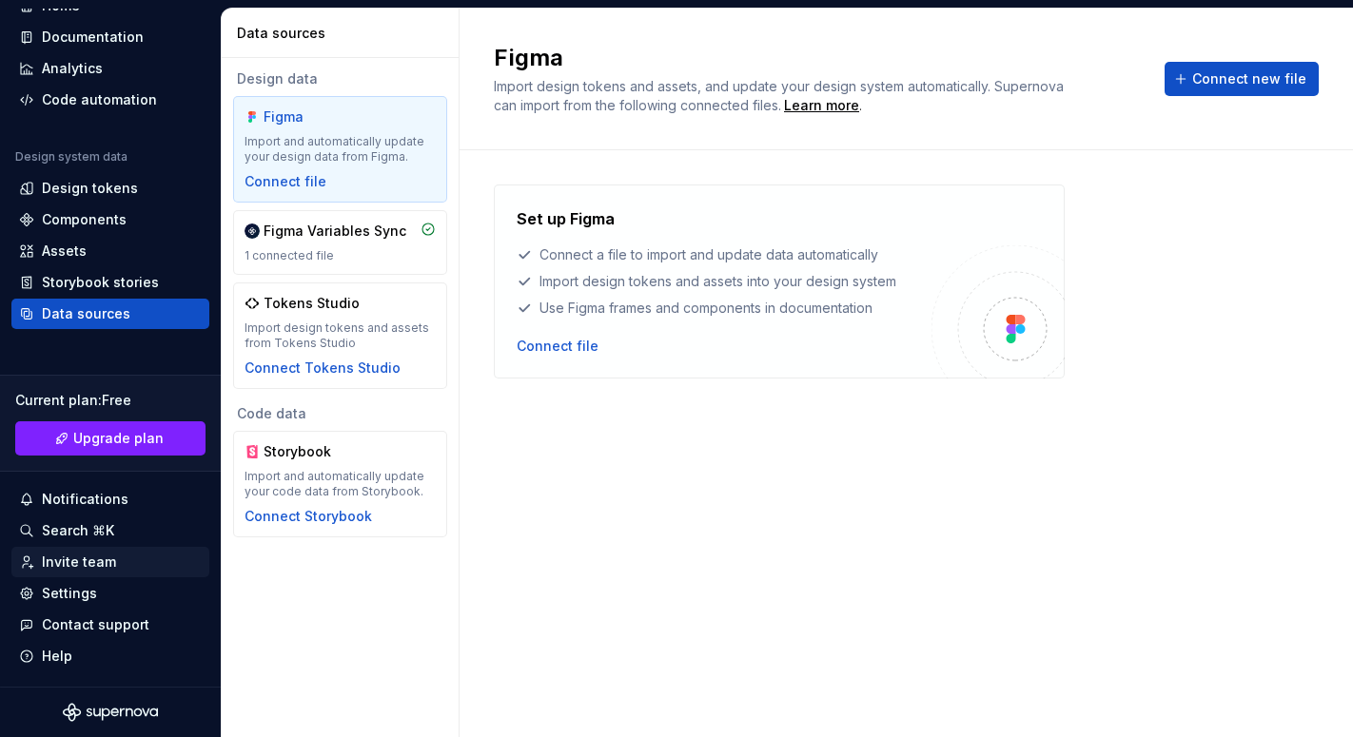
click at [88, 561] on div "Invite team" at bounding box center [79, 562] width 74 height 19
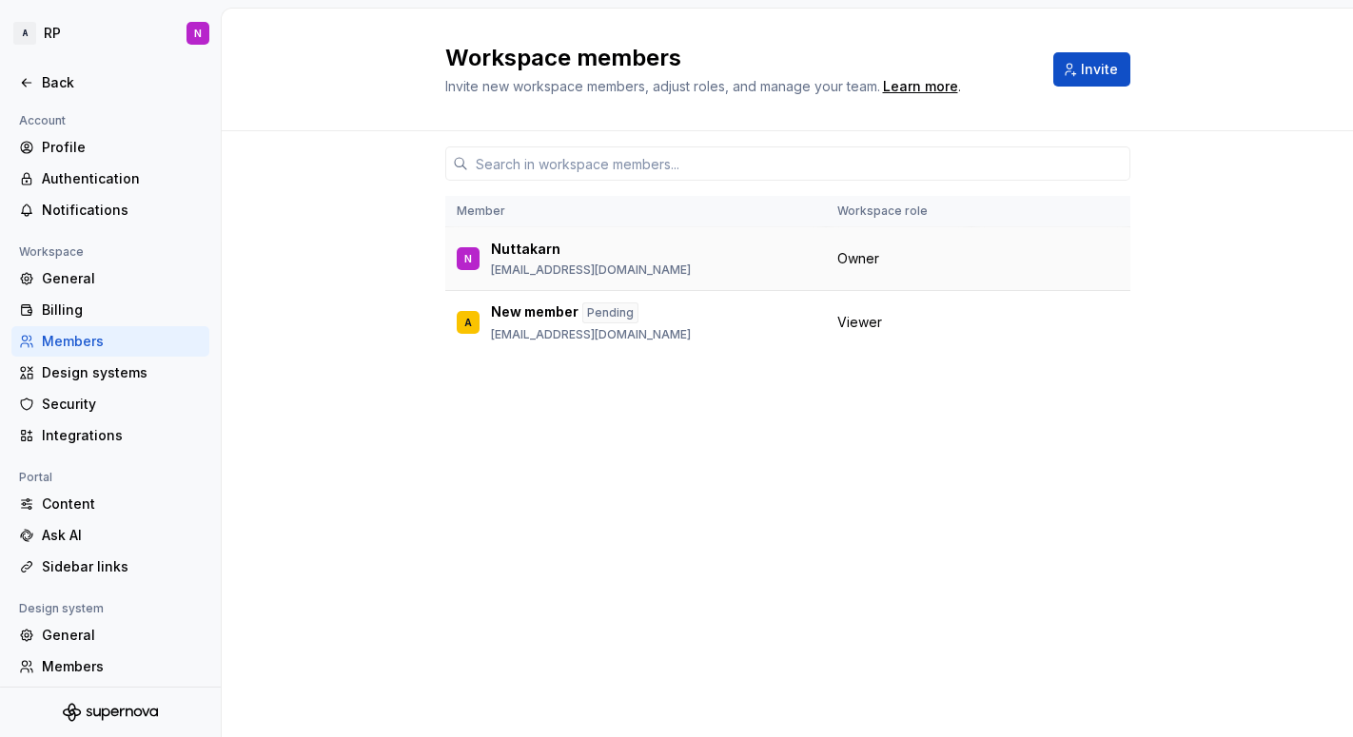
click at [858, 269] on td "Owner" at bounding box center [899, 259] width 146 height 64
click at [856, 257] on span "Owner" at bounding box center [858, 258] width 42 height 19
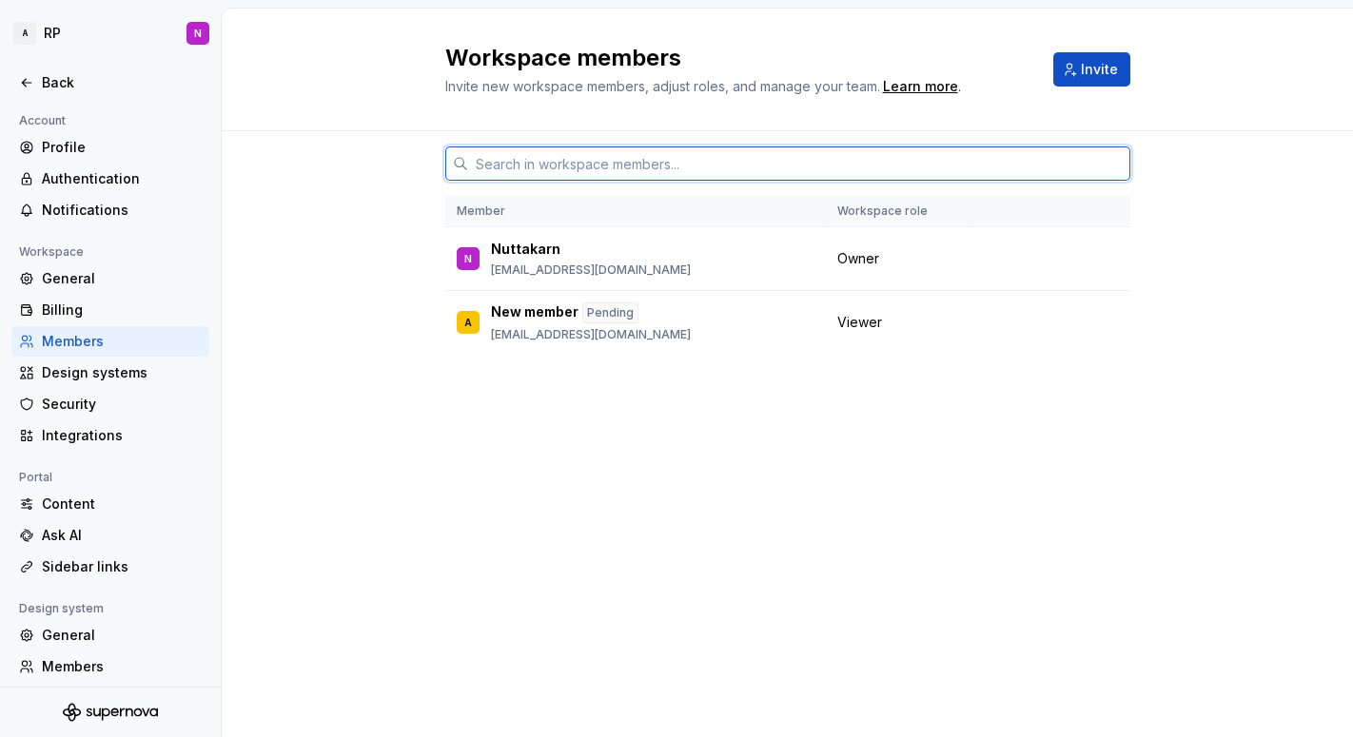
click at [819, 168] on input "text" at bounding box center [799, 163] width 662 height 34
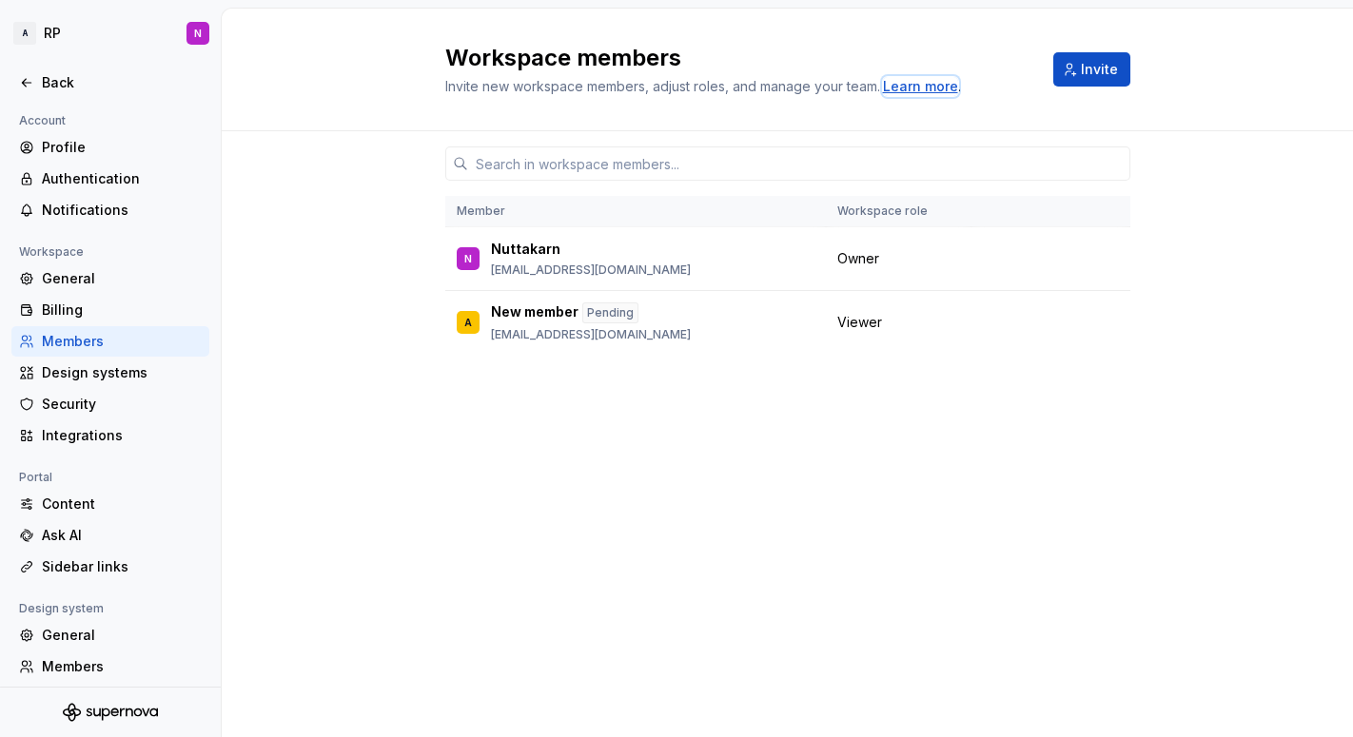
click at [940, 79] on div "Learn more" at bounding box center [920, 86] width 75 height 19
click at [26, 85] on icon at bounding box center [26, 82] width 15 height 15
